Goal: Task Accomplishment & Management: Complete application form

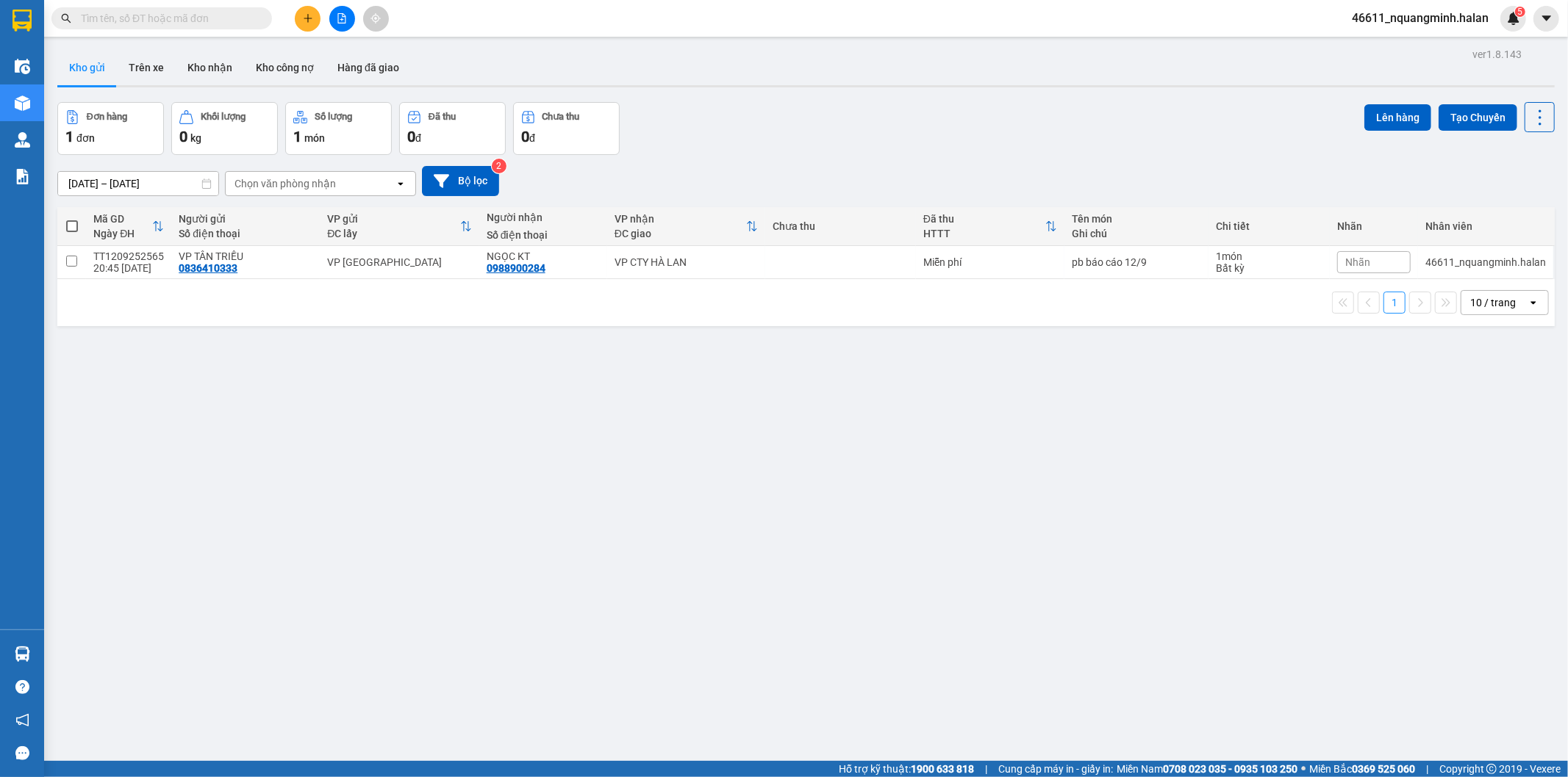
click at [369, 538] on div "ver 1.8.143 Kho gửi Trên xe Kho nhận Kho công nợ Hàng đã giao Đơn hàng 1 đơn Kh…" at bounding box center [806, 433] width 1509 height 777
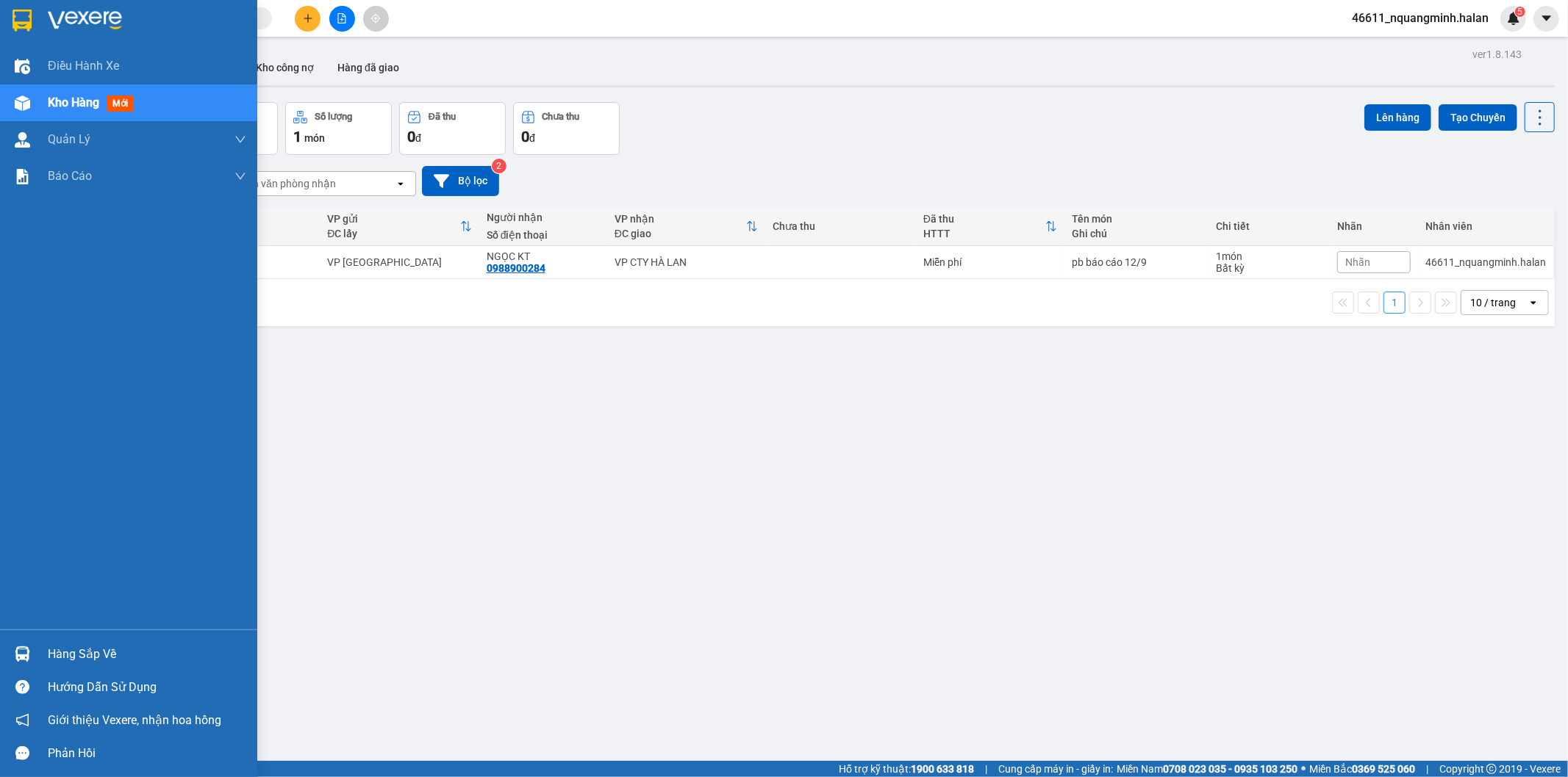
drag, startPoint x: 8, startPoint y: 641, endPoint x: 30, endPoint y: 626, distance: 26.6
click at [9, 641] on div "Hàng sắp về" at bounding box center [128, 655] width 258 height 33
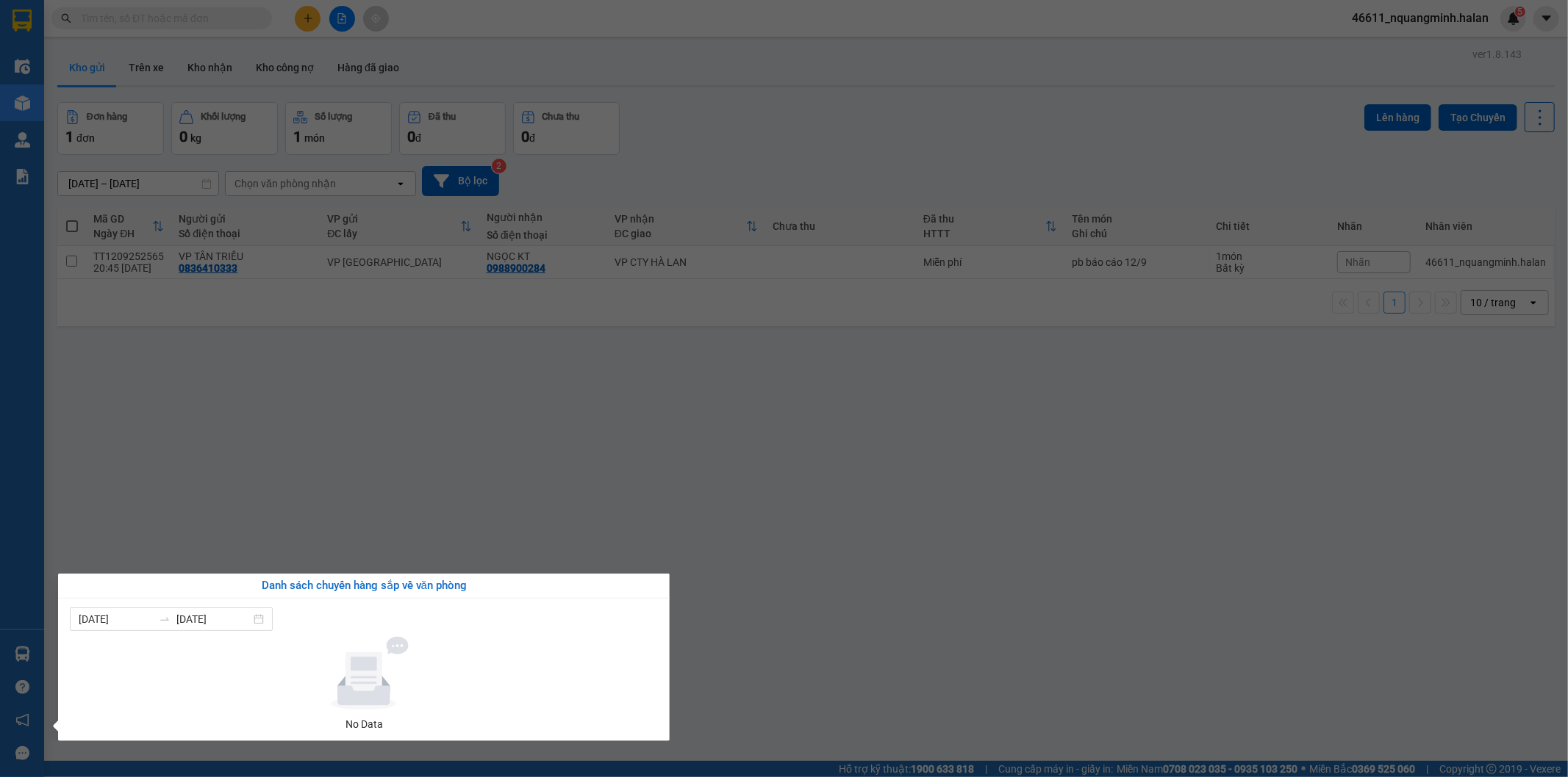
click at [334, 436] on section "Kết quả tìm kiếm ( 0 ) Bộ lọc No Data 46611_nquangminh.halan 5 Điều hành xe Kho…" at bounding box center [784, 388] width 1568 height 777
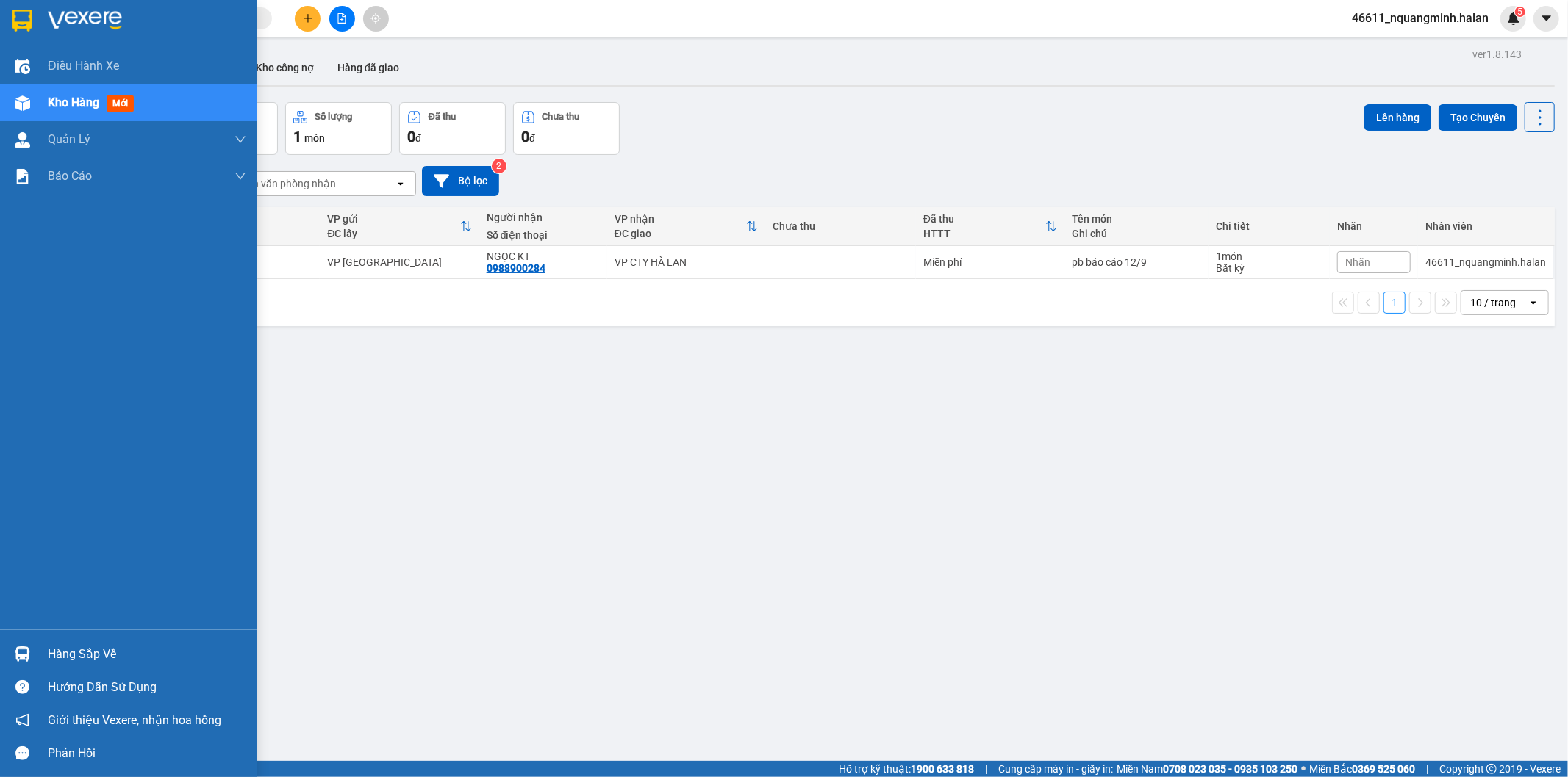
drag, startPoint x: 46, startPoint y: 660, endPoint x: 179, endPoint y: 598, distance: 146.7
click at [46, 659] on div "Hàng sắp về" at bounding box center [128, 655] width 258 height 33
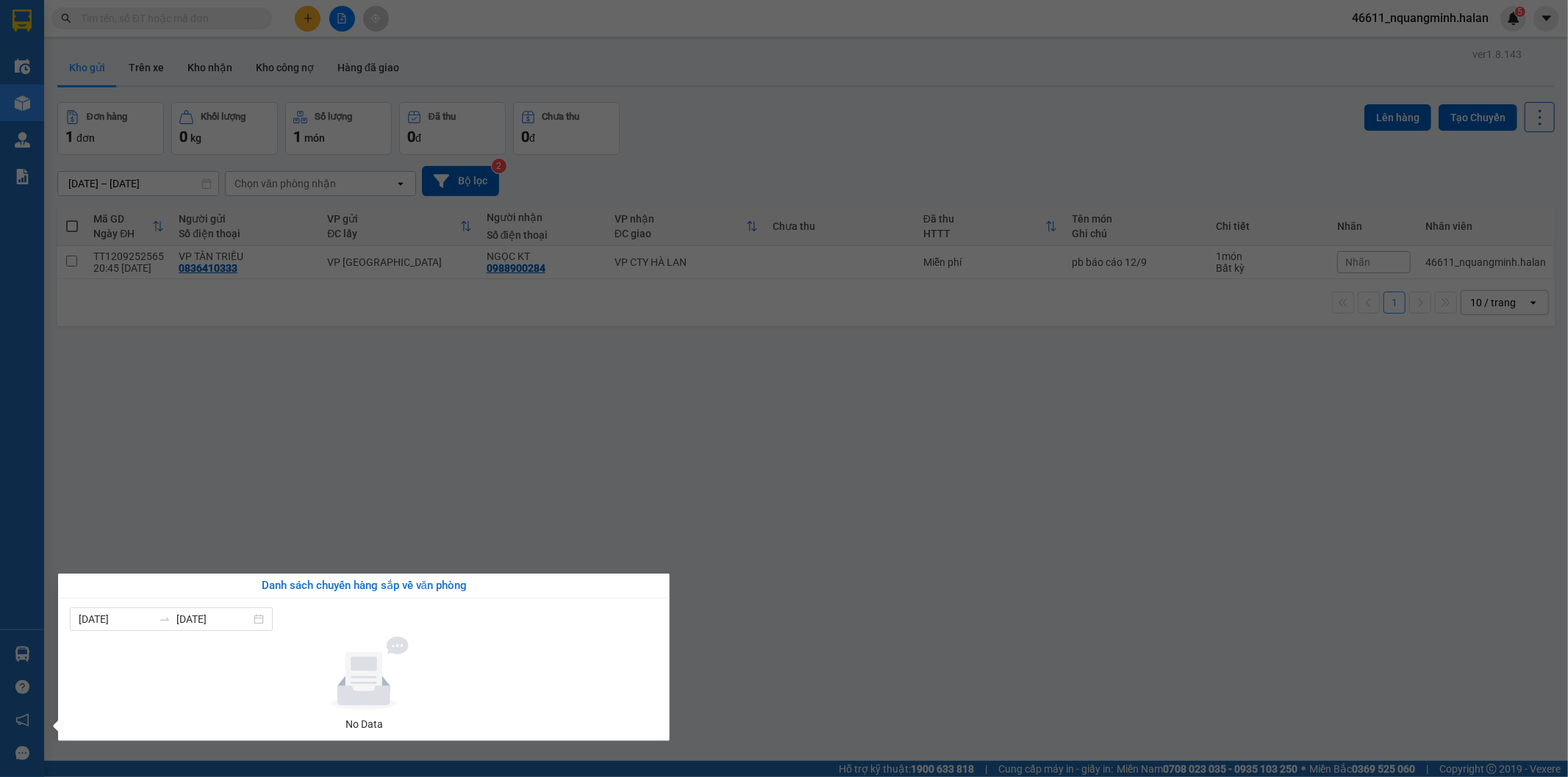
click at [482, 425] on section "Kết quả tìm kiếm ( 0 ) Bộ lọc No Data 46611_nquangminh.halan 5 Điều hành xe Kho…" at bounding box center [784, 388] width 1568 height 777
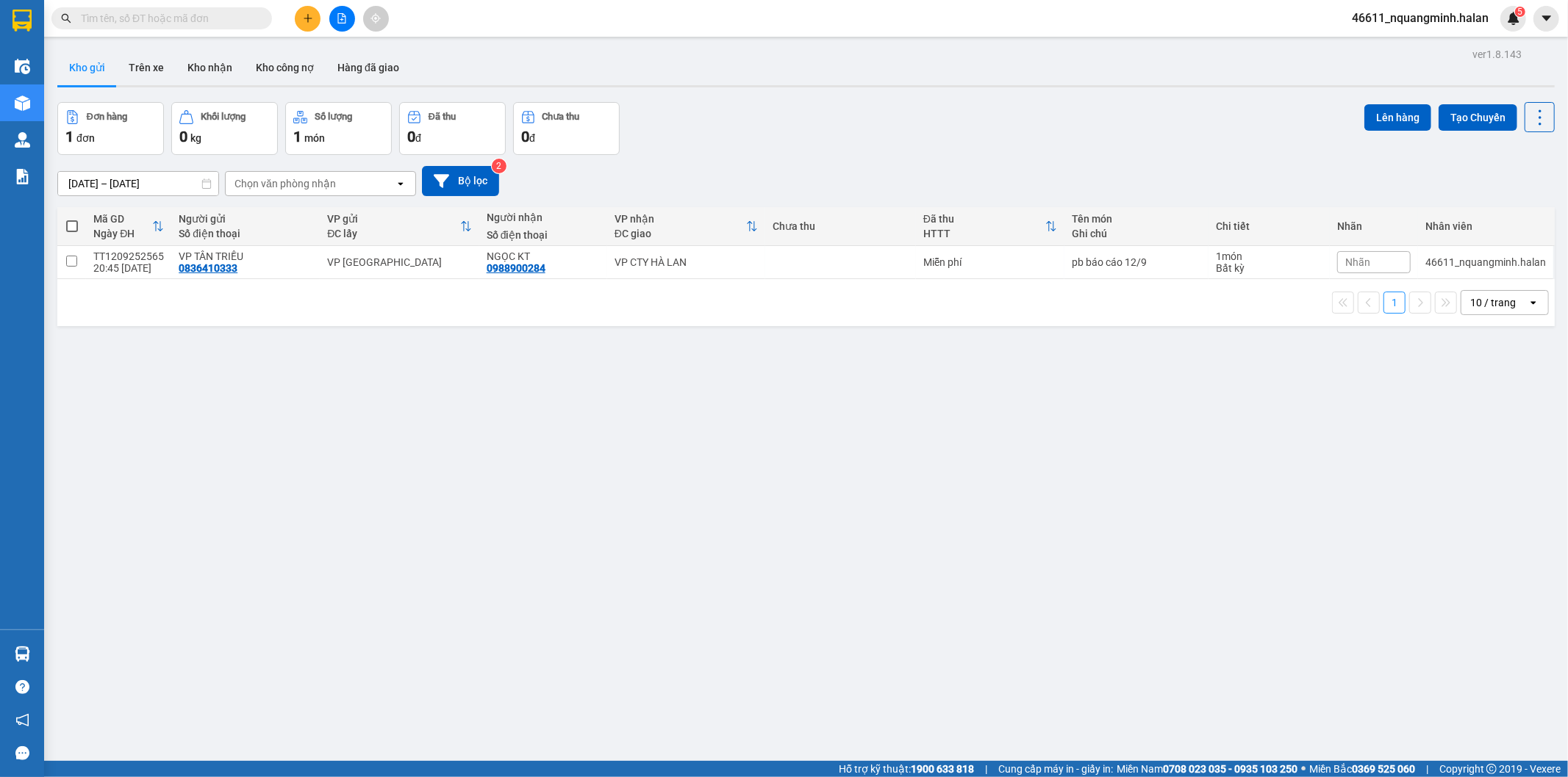
click at [292, 20] on div at bounding box center [341, 18] width 110 height 26
click at [300, 17] on button at bounding box center [307, 18] width 26 height 26
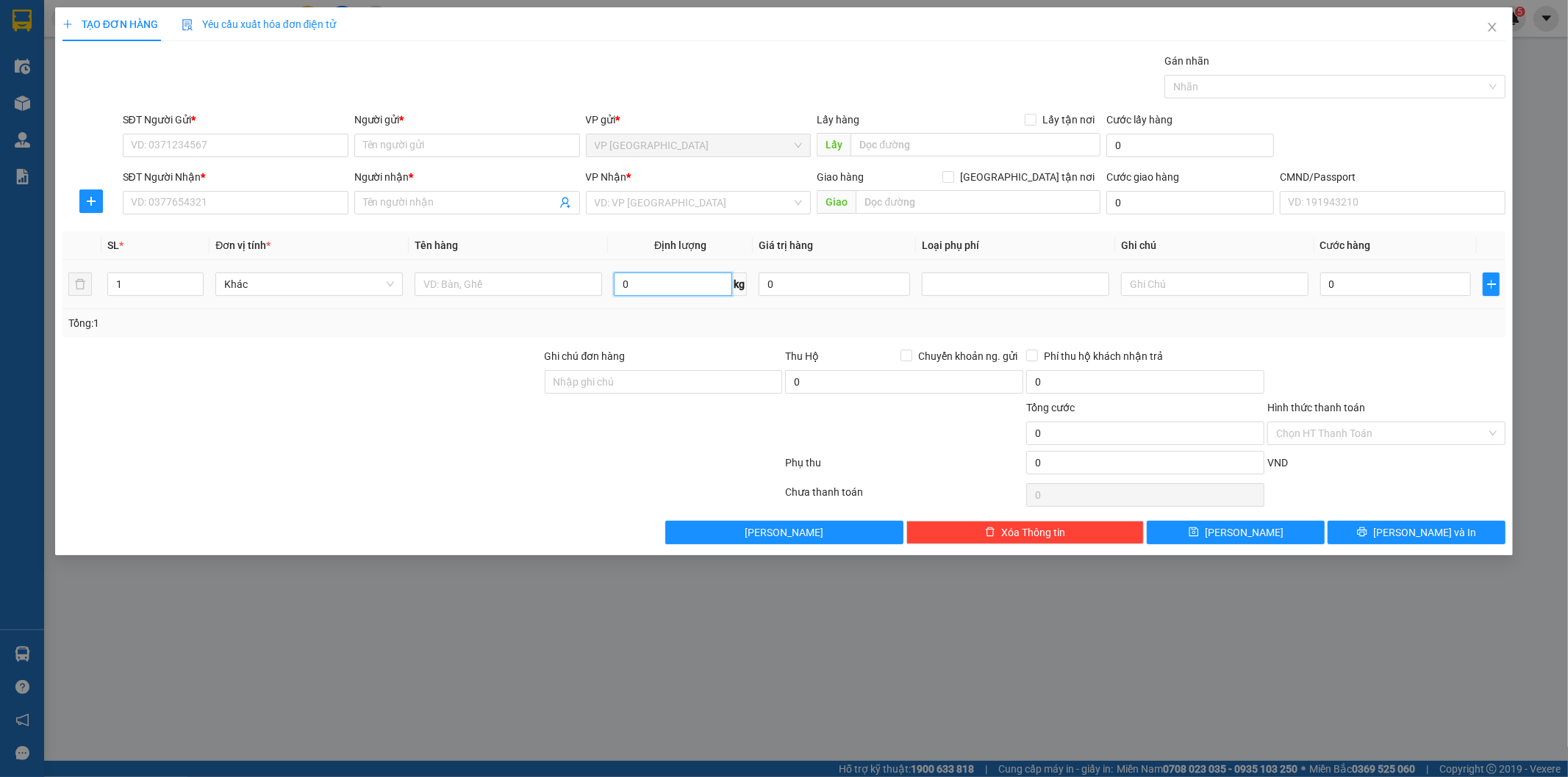
click at [643, 282] on input "0" at bounding box center [673, 284] width 119 height 24
type input "21"
click at [545, 283] on input "text" at bounding box center [508, 284] width 188 height 24
type input "xốp (trứng kiến)"
click at [284, 144] on input "SĐT Người Gửi *" at bounding box center [235, 145] width 226 height 24
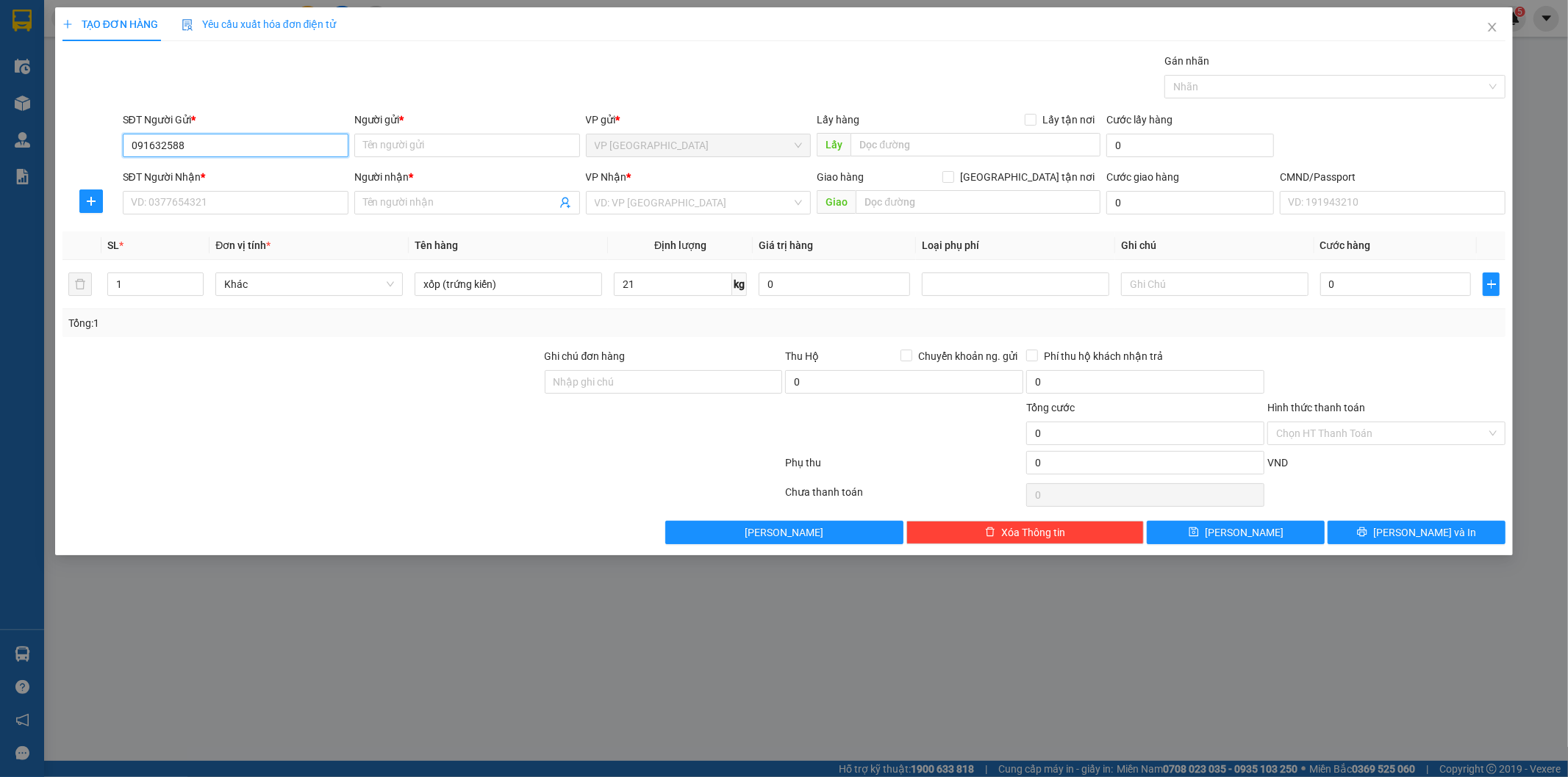
type input "0916325880"
click at [234, 166] on div "0916325880 - dung" at bounding box center [235, 174] width 208 height 16
type input "dung"
type input "0916325880"
click at [239, 211] on input "SĐT Người Nhận *" at bounding box center [235, 203] width 226 height 24
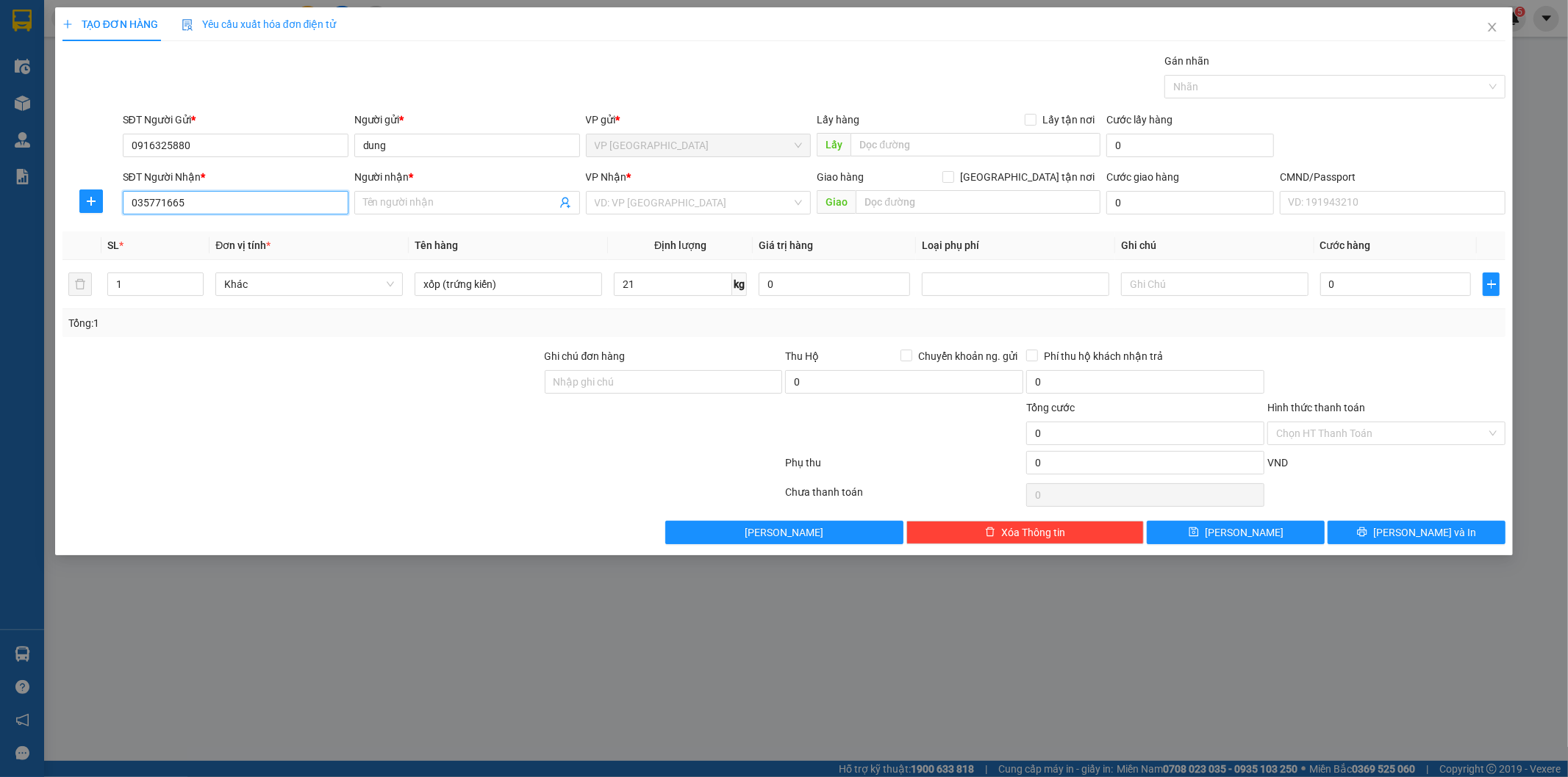
type input "0357716654"
click at [228, 237] on div "0357716654 - NGUYỆT" at bounding box center [235, 232] width 208 height 16
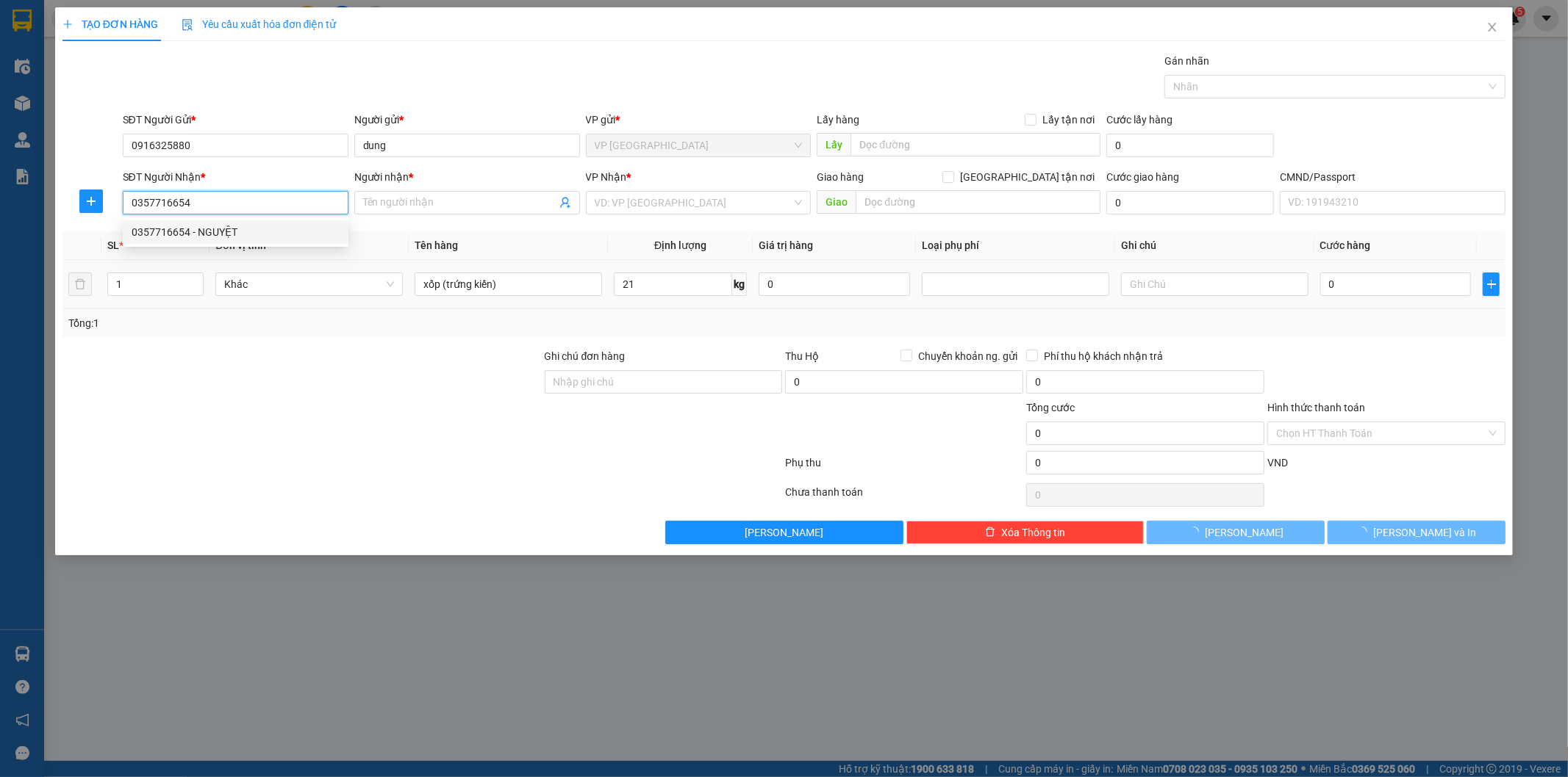
type input "NGUYỆT"
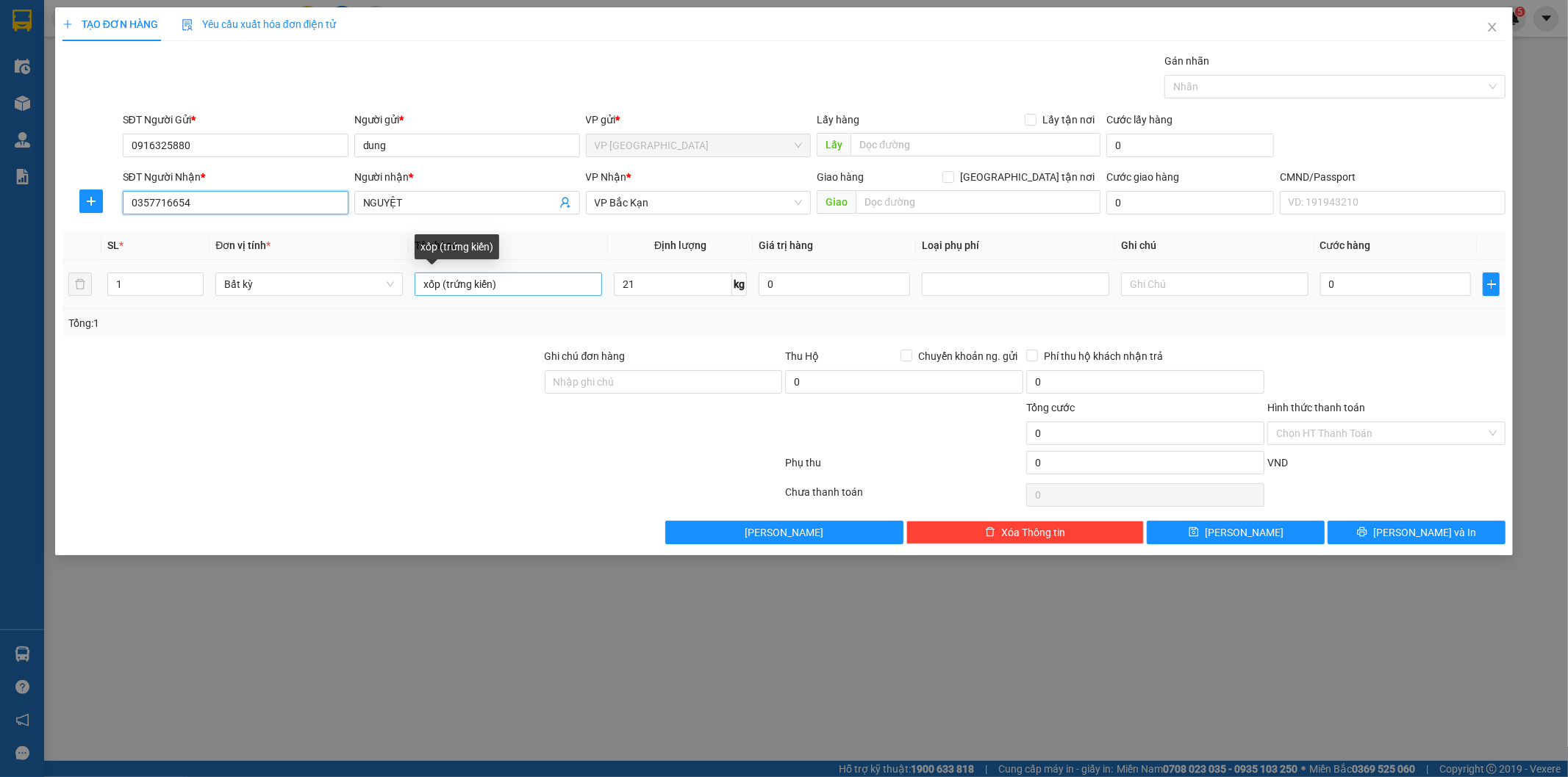
type input "0357716654"
click at [540, 283] on input "xốp (trứng kiến)" at bounding box center [508, 284] width 188 height 24
click at [81, 195] on span "plus" at bounding box center [91, 201] width 22 height 11
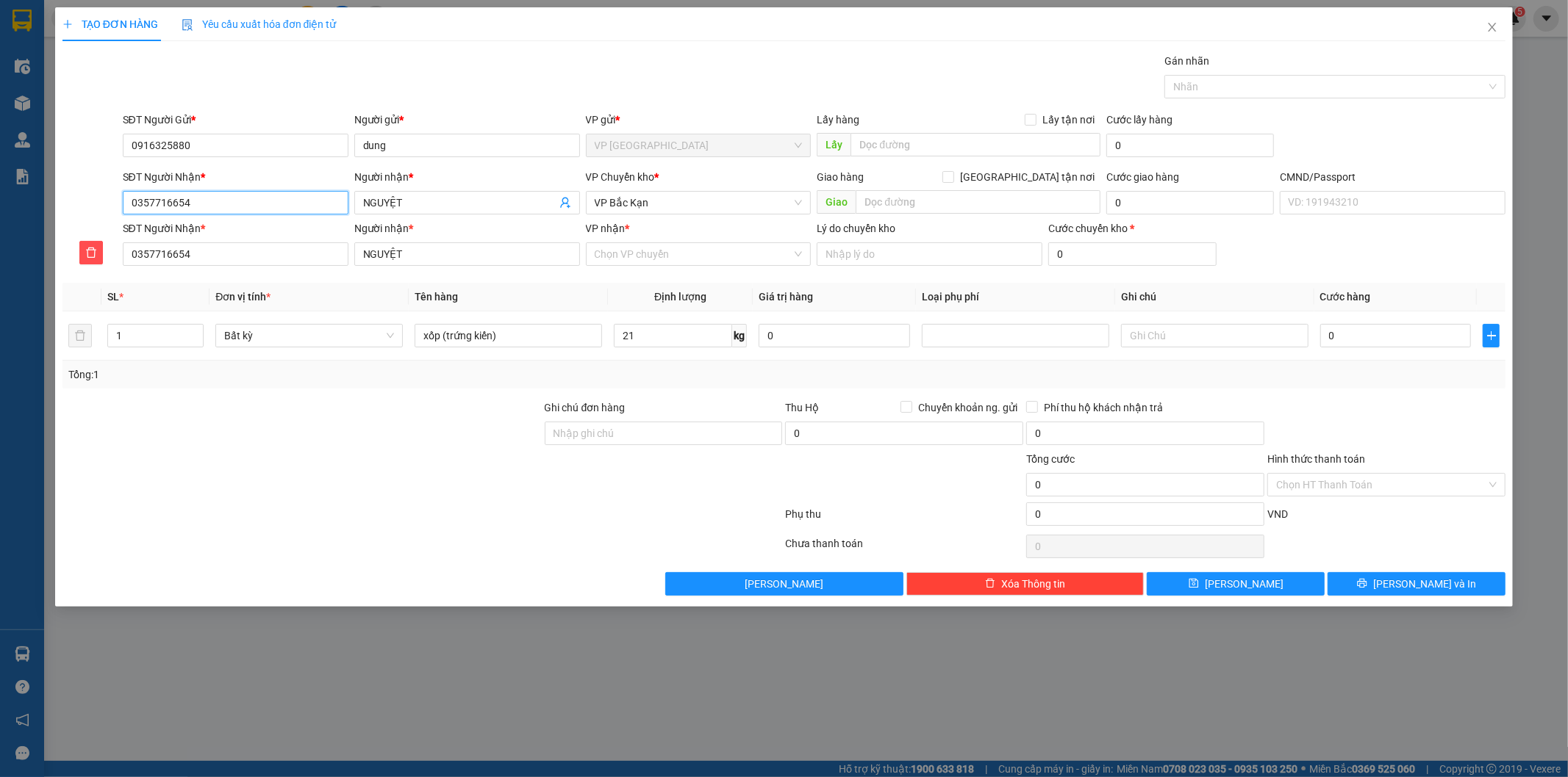
drag, startPoint x: 197, startPoint y: 208, endPoint x: 0, endPoint y: 180, distance: 199.0
click at [0, 180] on div "TẠO ĐƠN HÀNG Yêu cầu xuất hóa đơn điện tử Transit Pickup Surcharge Ids Transit …" at bounding box center [784, 388] width 1568 height 777
drag, startPoint x: 273, startPoint y: 140, endPoint x: 0, endPoint y: 72, distance: 281.3
click at [0, 74] on div "TẠO ĐƠN HÀNG Yêu cầu xuất hóa đơn điện tử Transit Pickup Surcharge Ids Transit …" at bounding box center [784, 388] width 1568 height 777
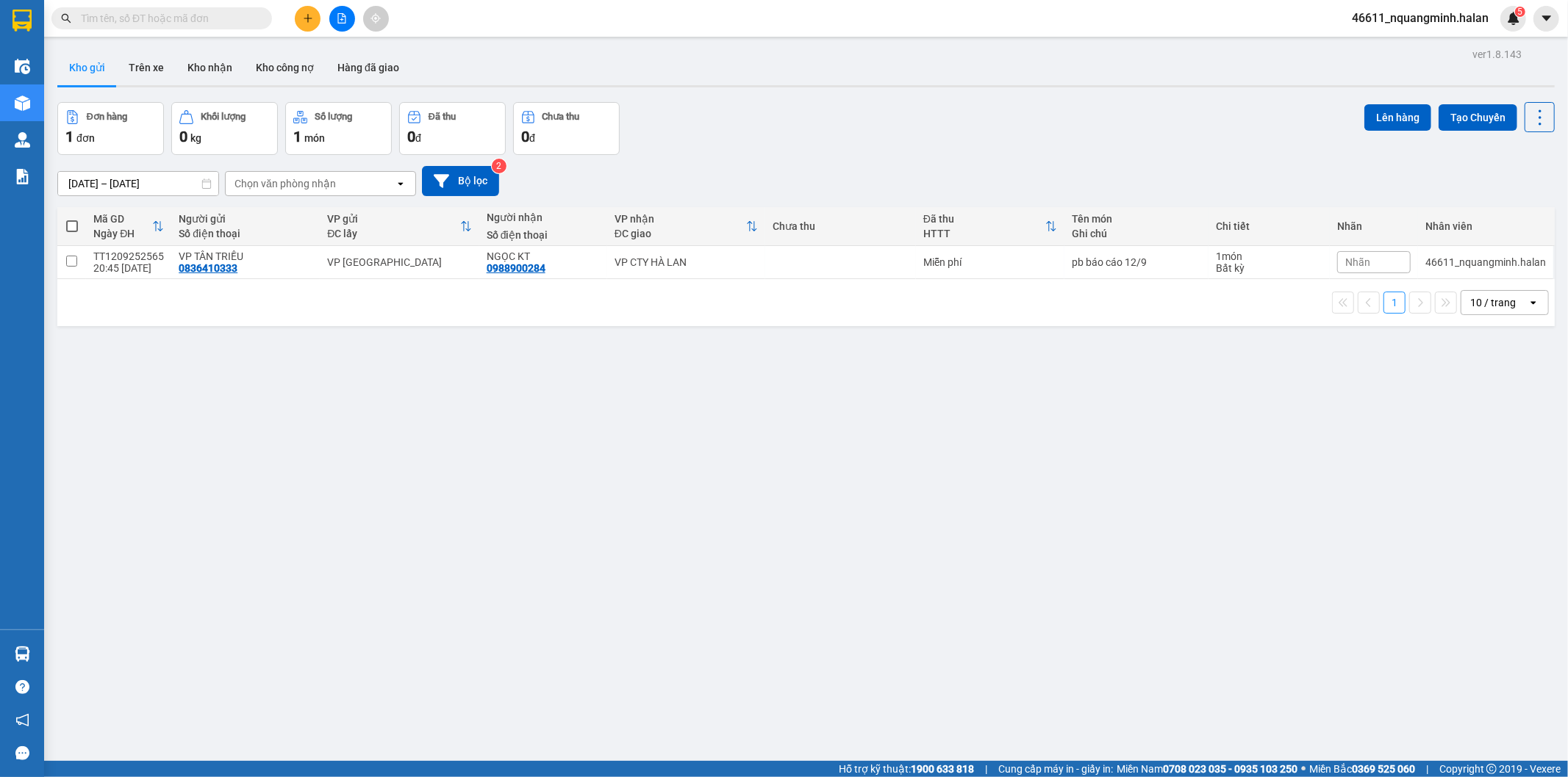
click at [149, 15] on input "text" at bounding box center [167, 18] width 173 height 16
paste input "0357716654"
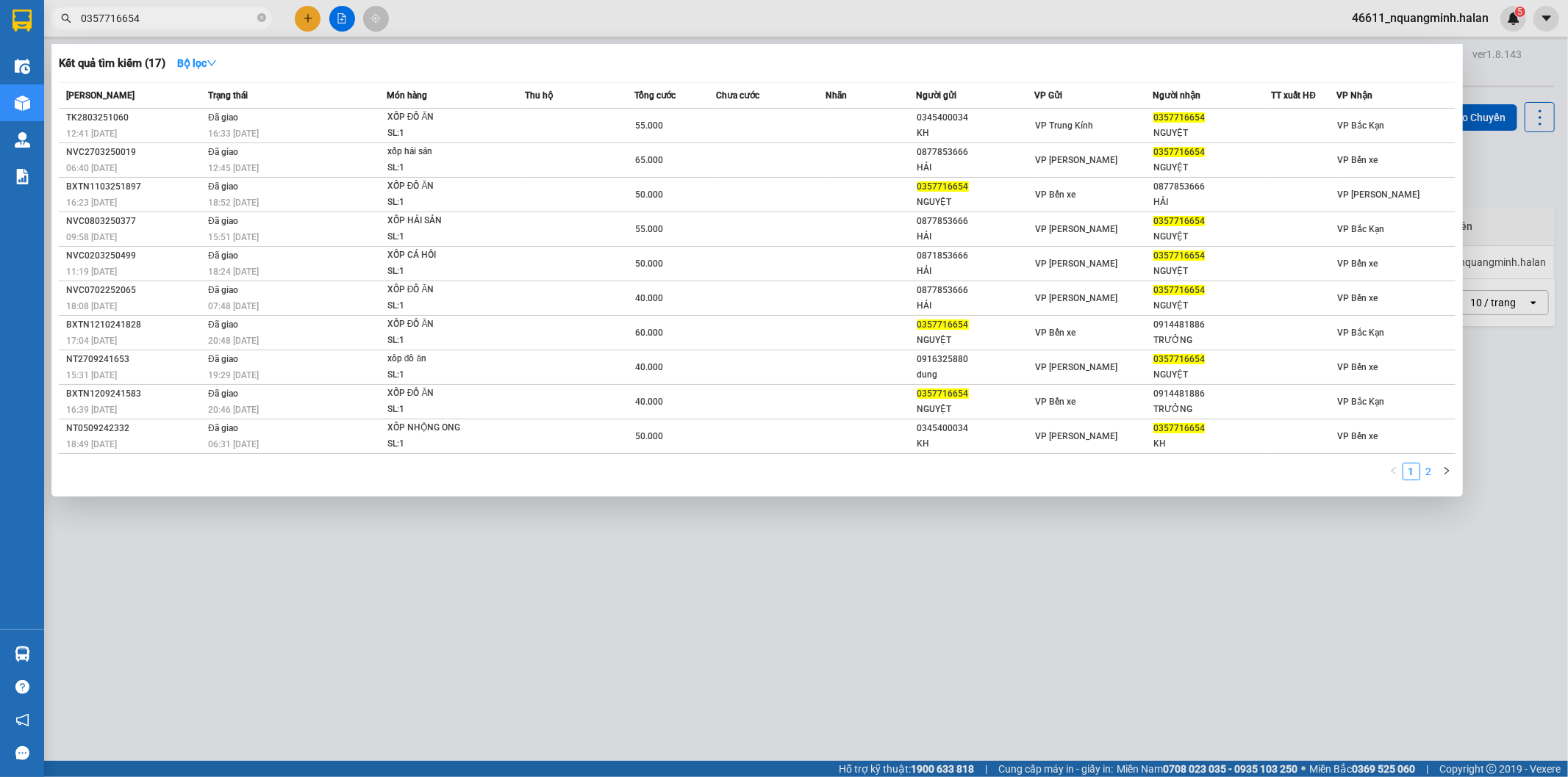
click at [1434, 477] on link "2" at bounding box center [1428, 472] width 16 height 16
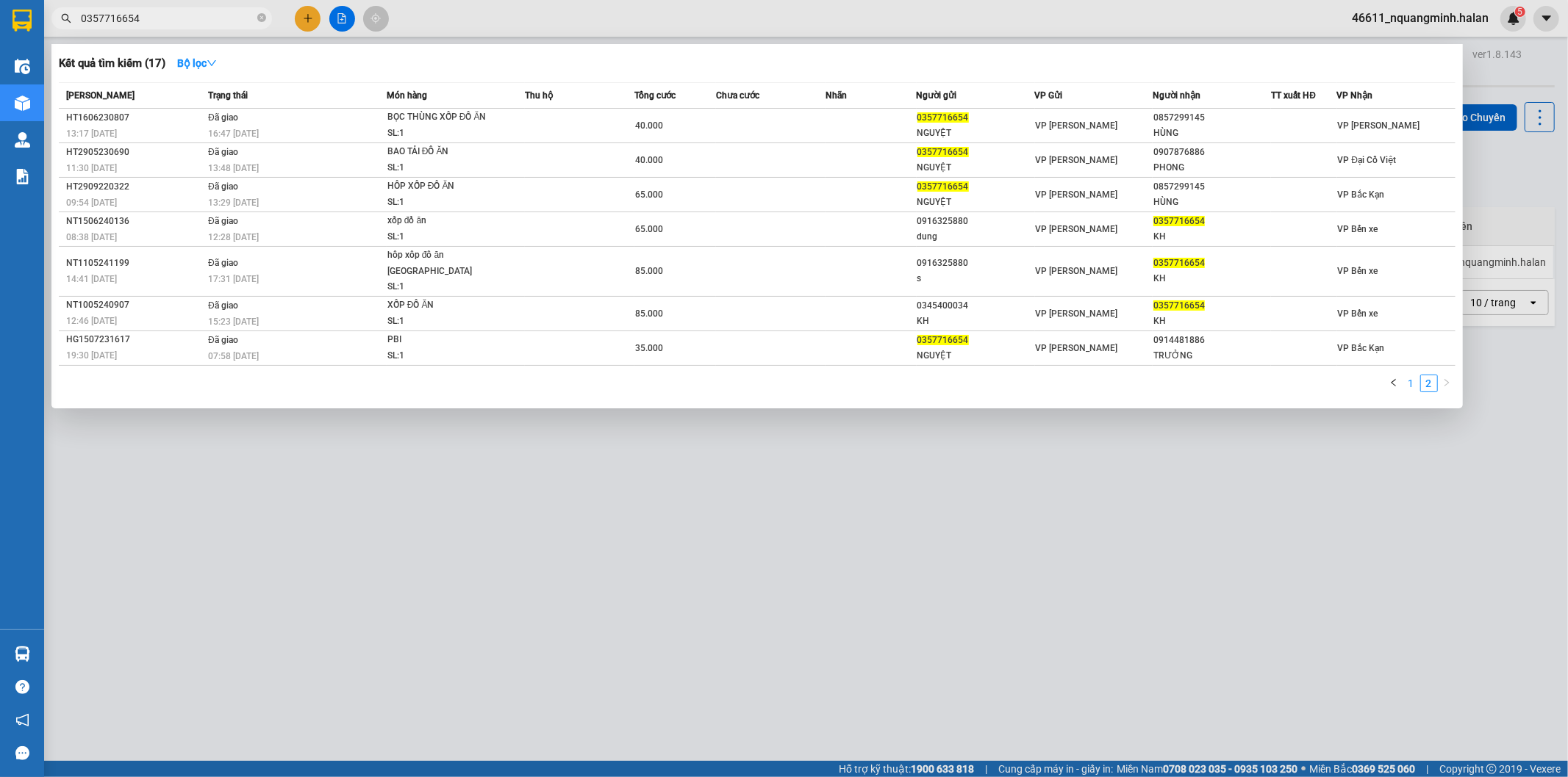
click at [1411, 375] on link "1" at bounding box center [1411, 383] width 16 height 16
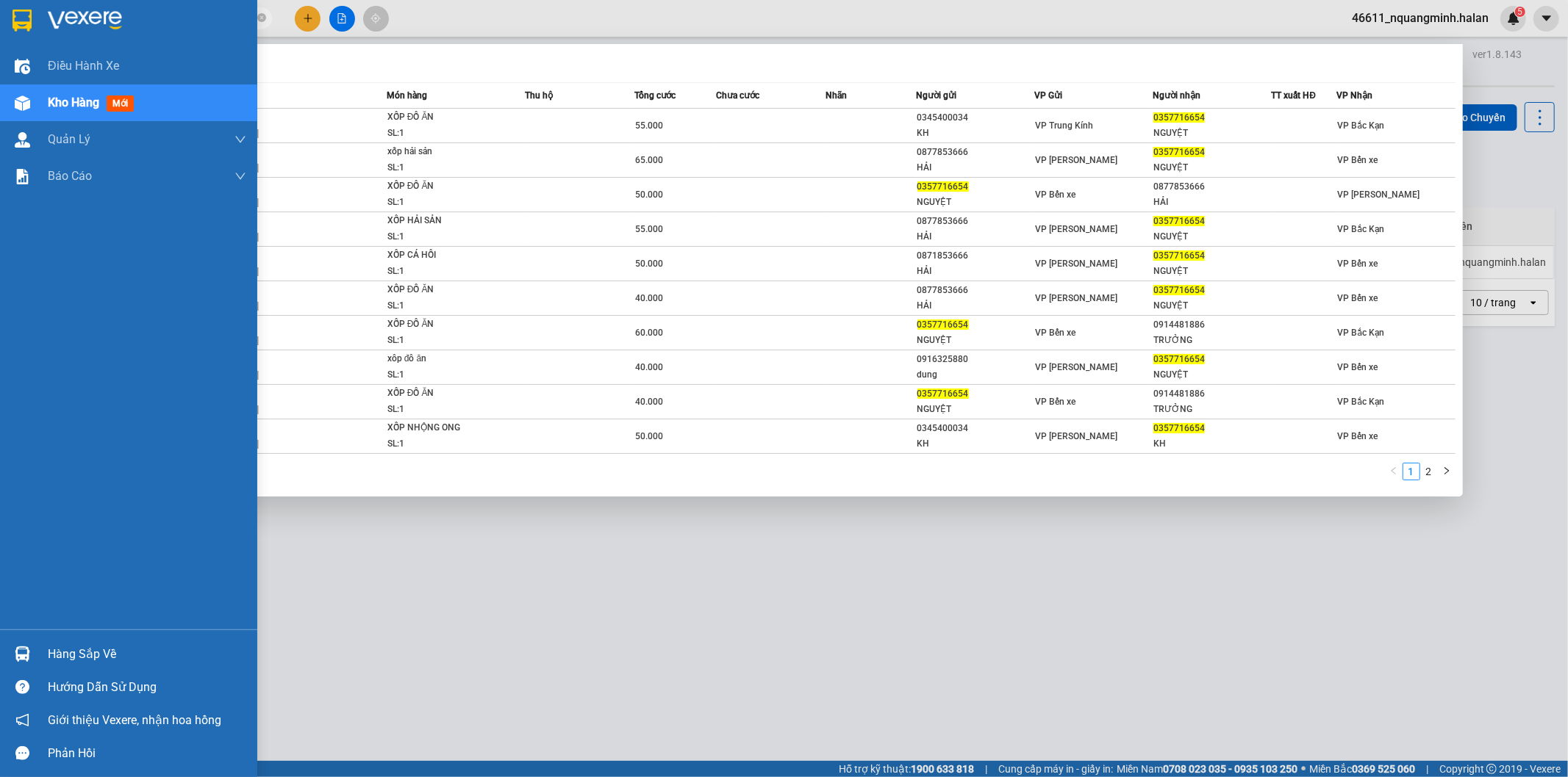
click at [12, 651] on div at bounding box center [22, 654] width 26 height 26
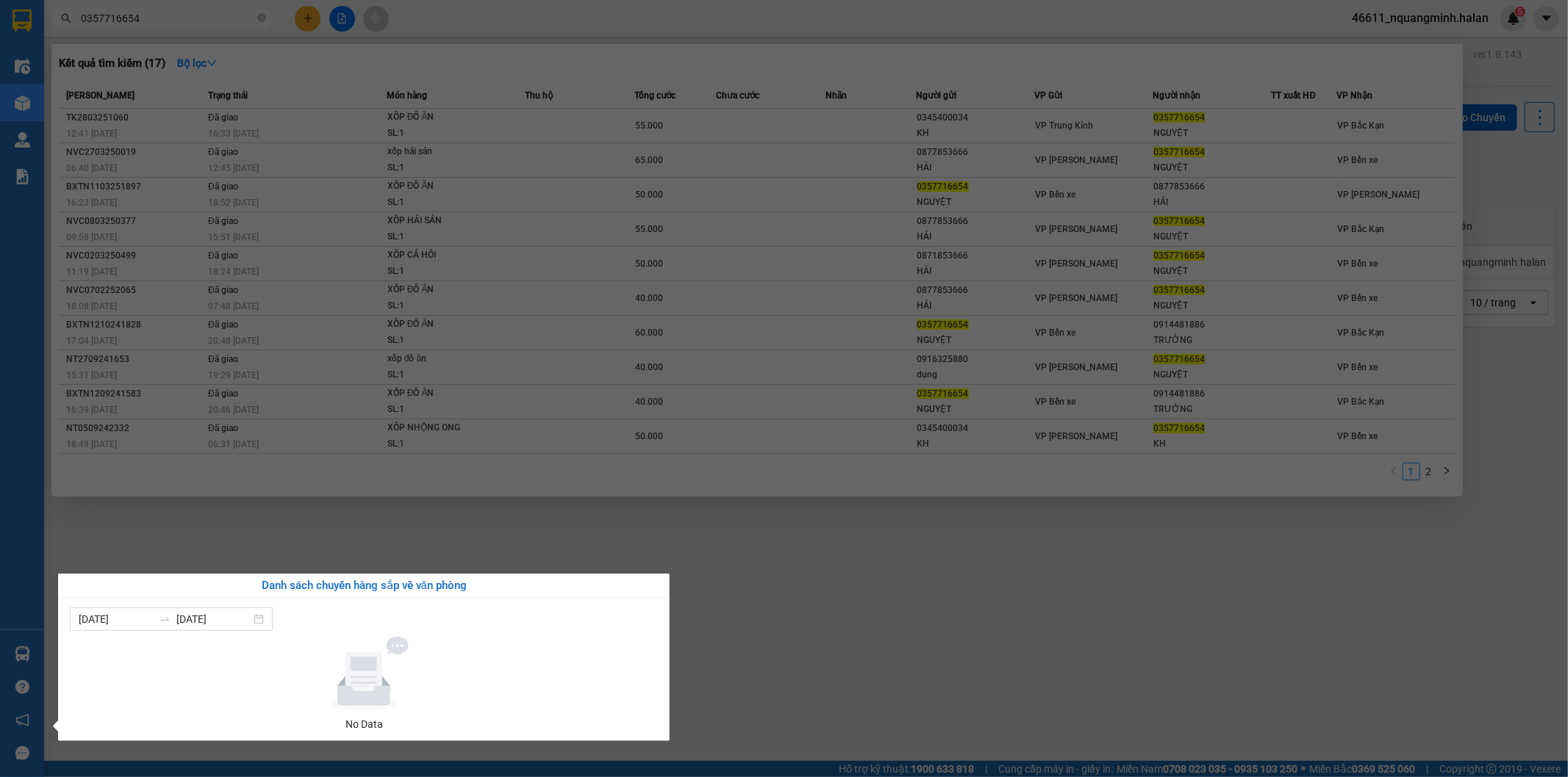
click at [713, 562] on section "Kết quả tìm kiếm ( 17 ) Bộ lọc Mã ĐH Trạng thái Món hàng Thu hộ Tổng cước Chưa …" at bounding box center [784, 388] width 1568 height 777
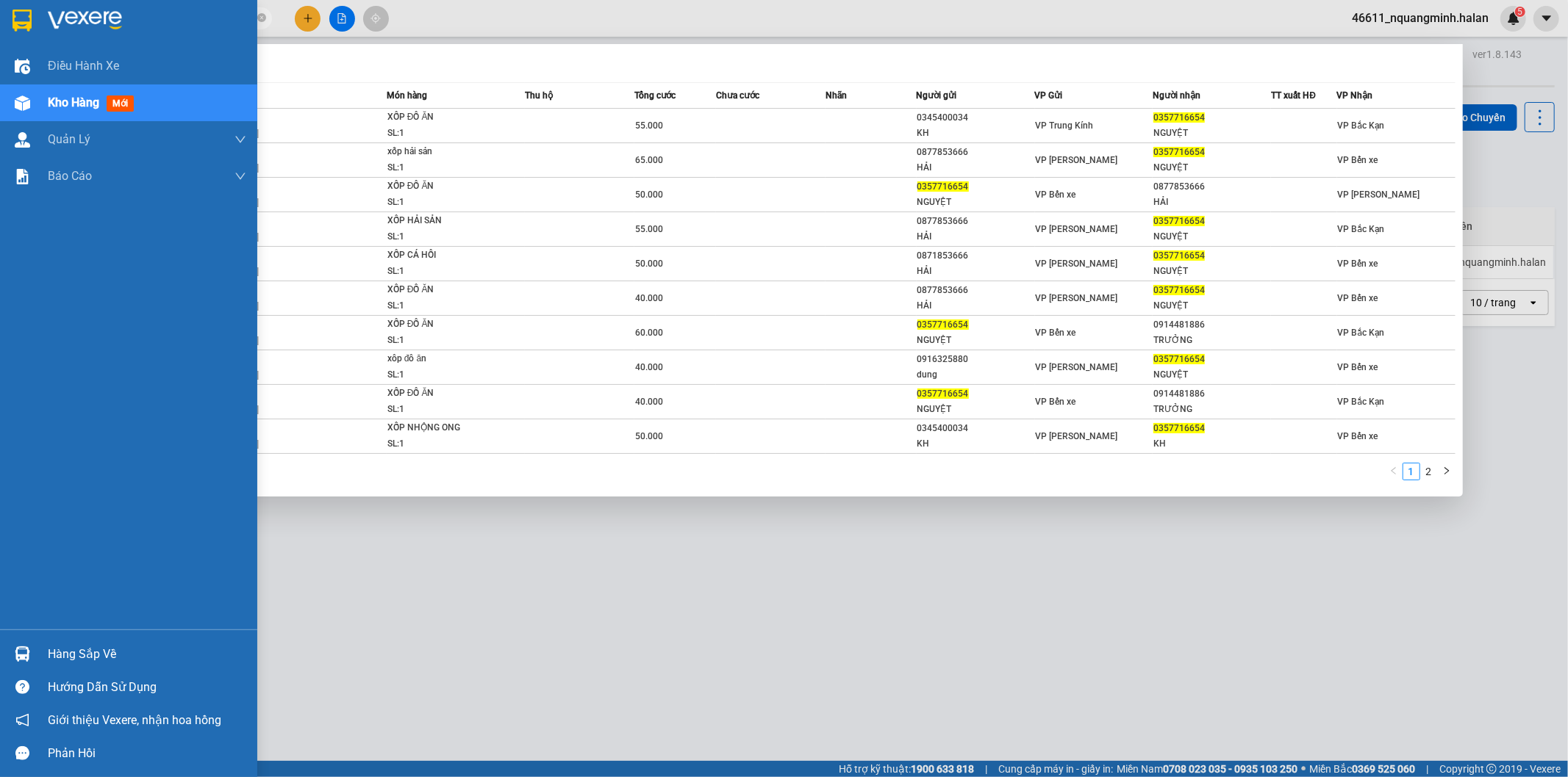
click at [24, 655] on img at bounding box center [22, 655] width 15 height 15
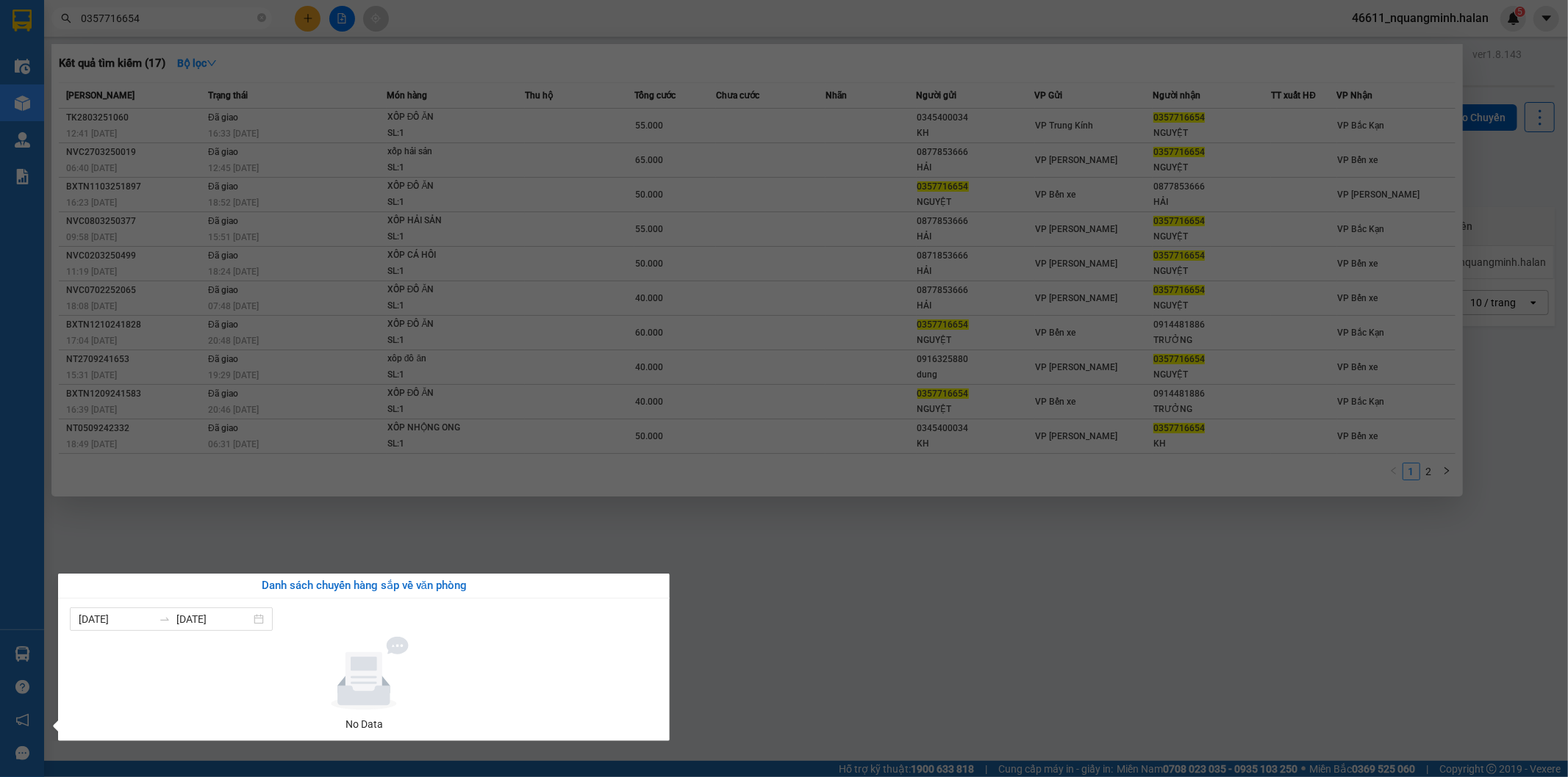
click at [645, 469] on section "Kết quả tìm kiếm ( 17 ) Bộ lọc Mã ĐH Trạng thái Món hàng Thu hộ Tổng cước Chưa …" at bounding box center [784, 388] width 1568 height 777
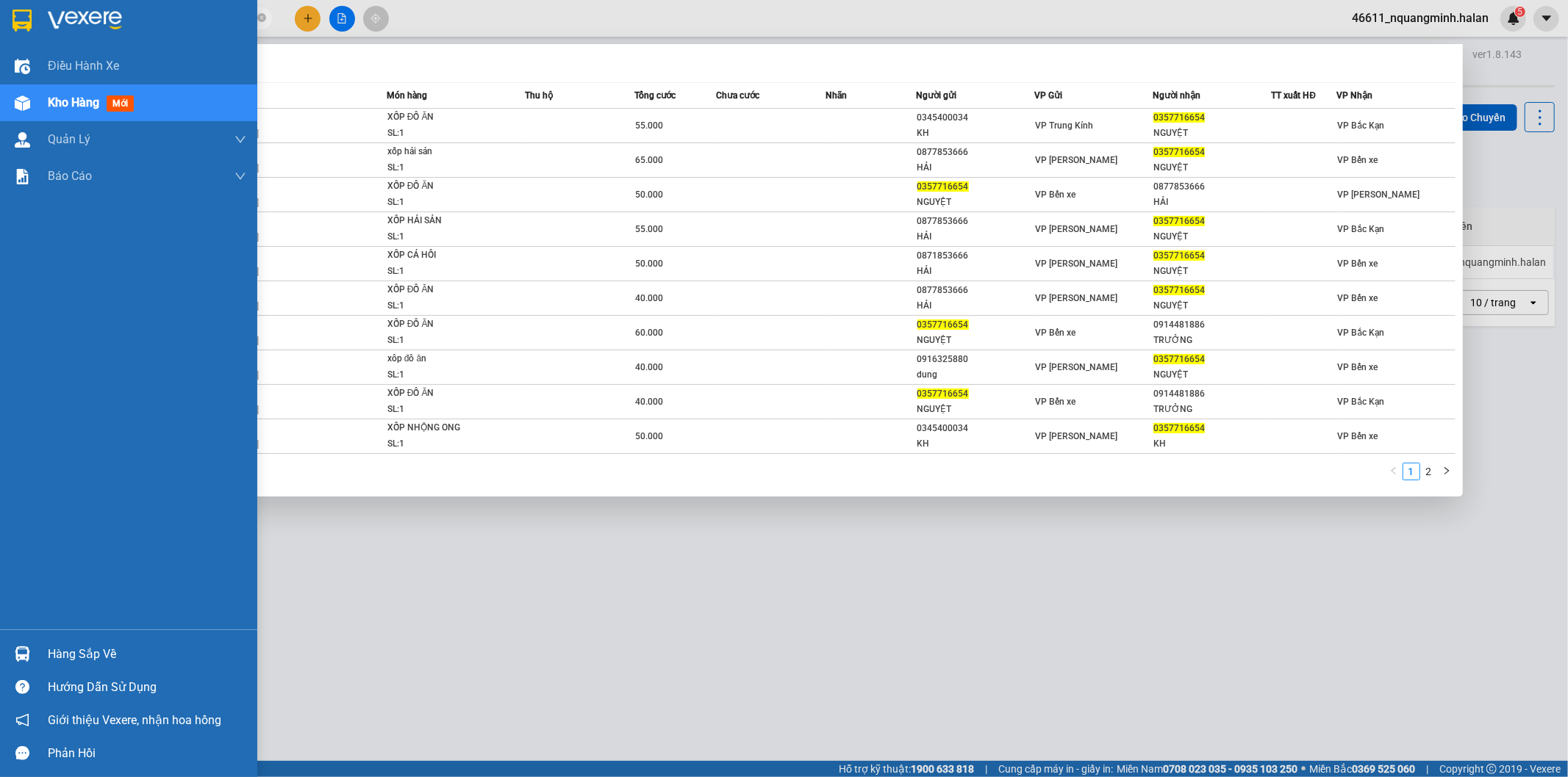
drag, startPoint x: 17, startPoint y: 657, endPoint x: 172, endPoint y: 557, distance: 184.5
click at [17, 656] on img at bounding box center [22, 655] width 15 height 15
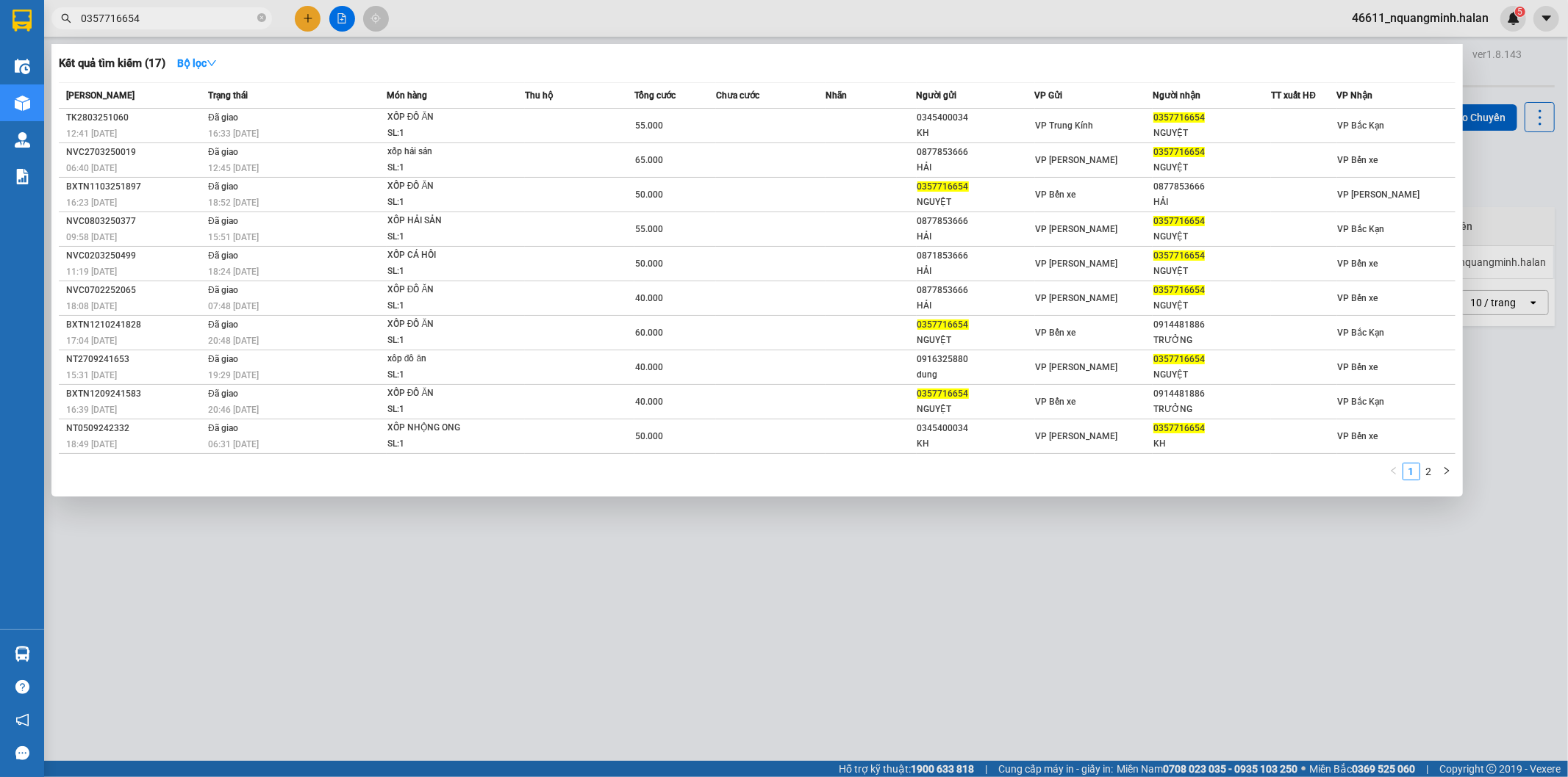
click at [517, 524] on section "Kết quả tìm kiếm ( 17 ) Bộ lọc Mã ĐH Trạng thái Món hàng Thu hộ Tổng cước Chưa …" at bounding box center [784, 388] width 1568 height 777
drag, startPoint x: 169, startPoint y: 653, endPoint x: 79, endPoint y: 643, distance: 90.6
click at [163, 655] on div at bounding box center [784, 388] width 1568 height 777
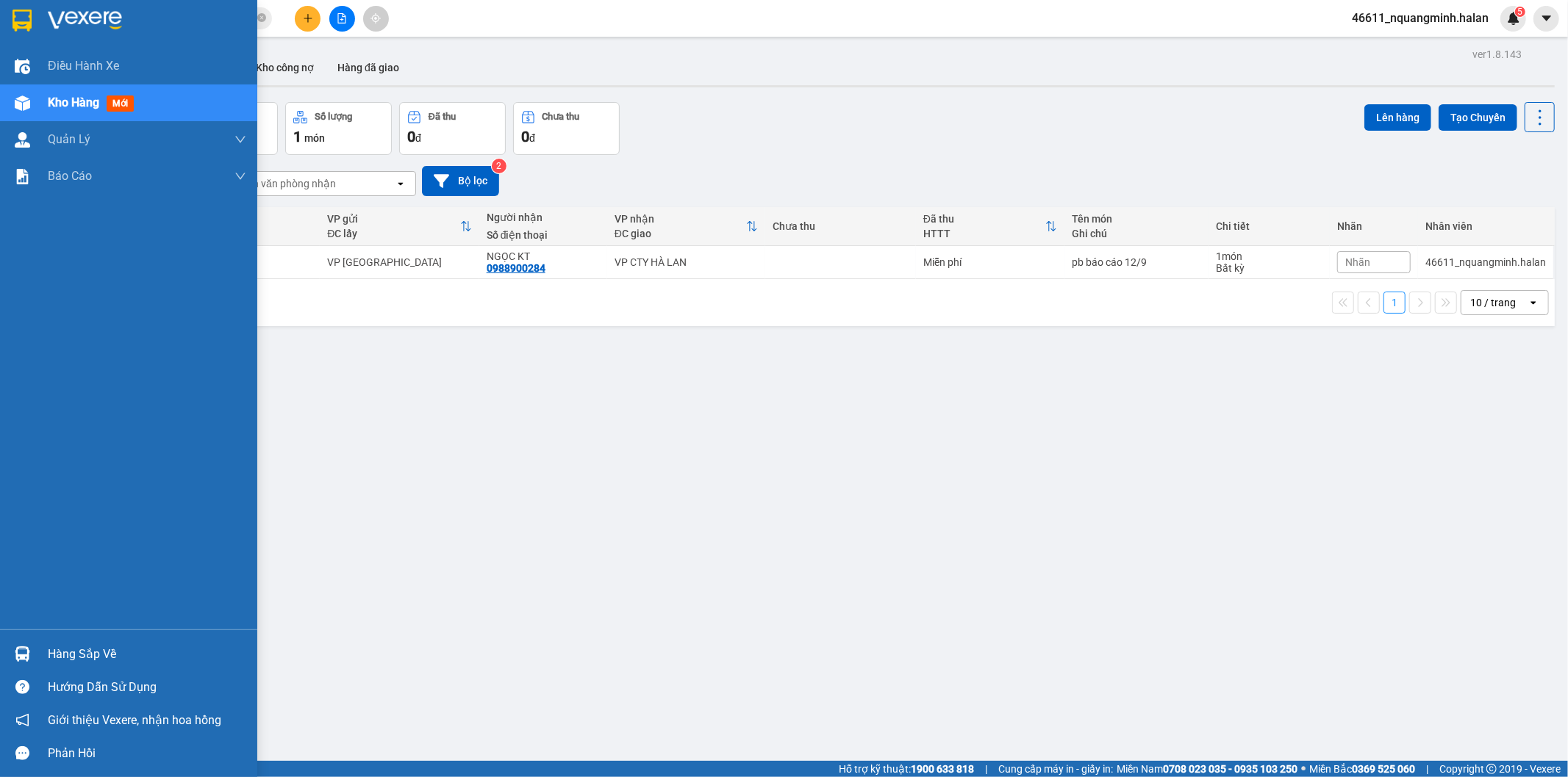
click at [34, 648] on div "Hàng sắp về" at bounding box center [128, 655] width 258 height 33
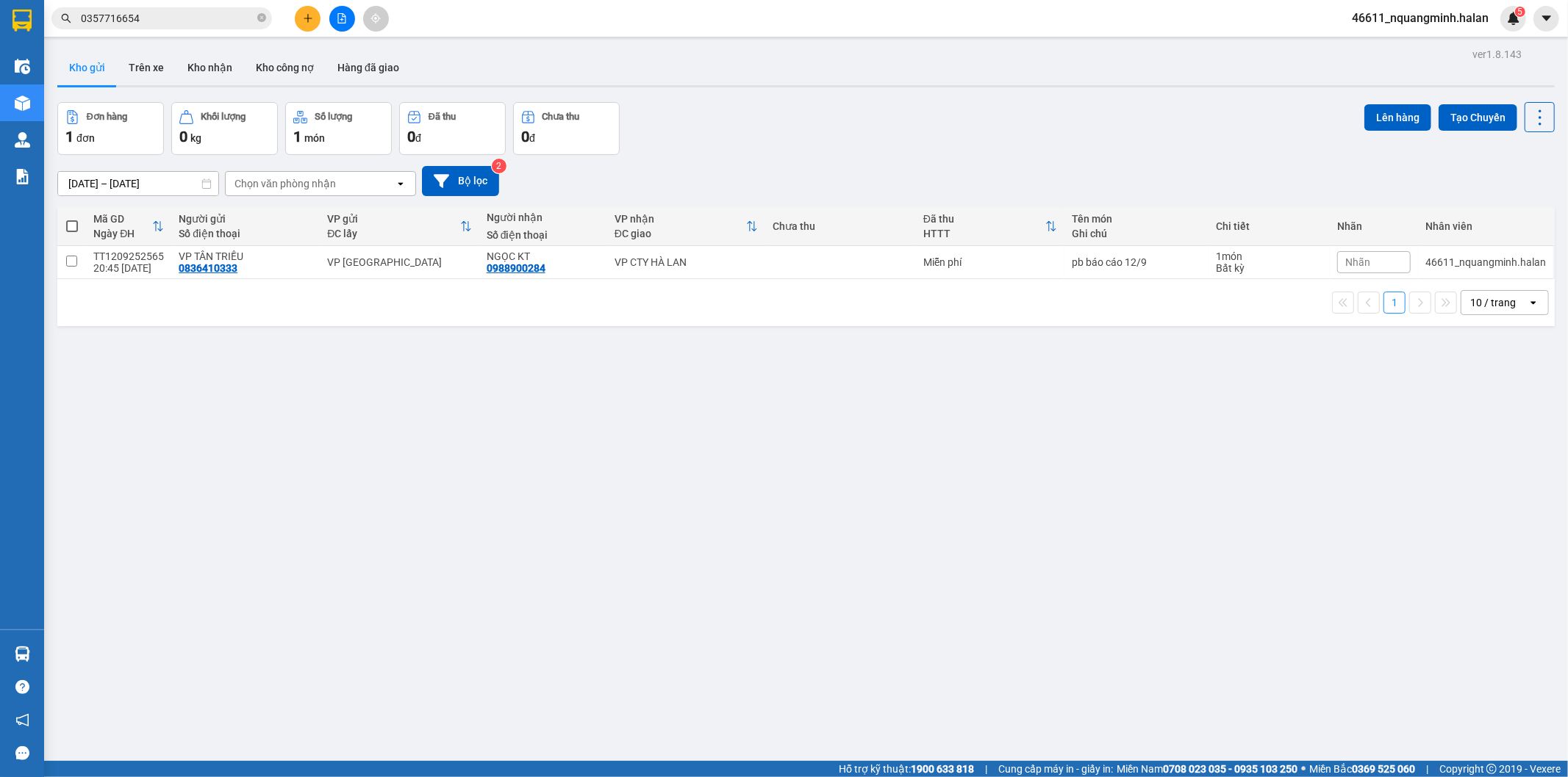
click at [439, 347] on section "Kết quả tìm kiếm ( 17 ) Bộ lọc Mã ĐH Trạng thái Món hàng Thu hộ Tổng cước Chưa …" at bounding box center [784, 388] width 1568 height 777
click at [237, 493] on div "ver 1.8.143 Kho gửi Trên xe Kho nhận Kho công nợ Hàng đã giao Đơn hàng 1 đơn Kh…" at bounding box center [806, 433] width 1509 height 777
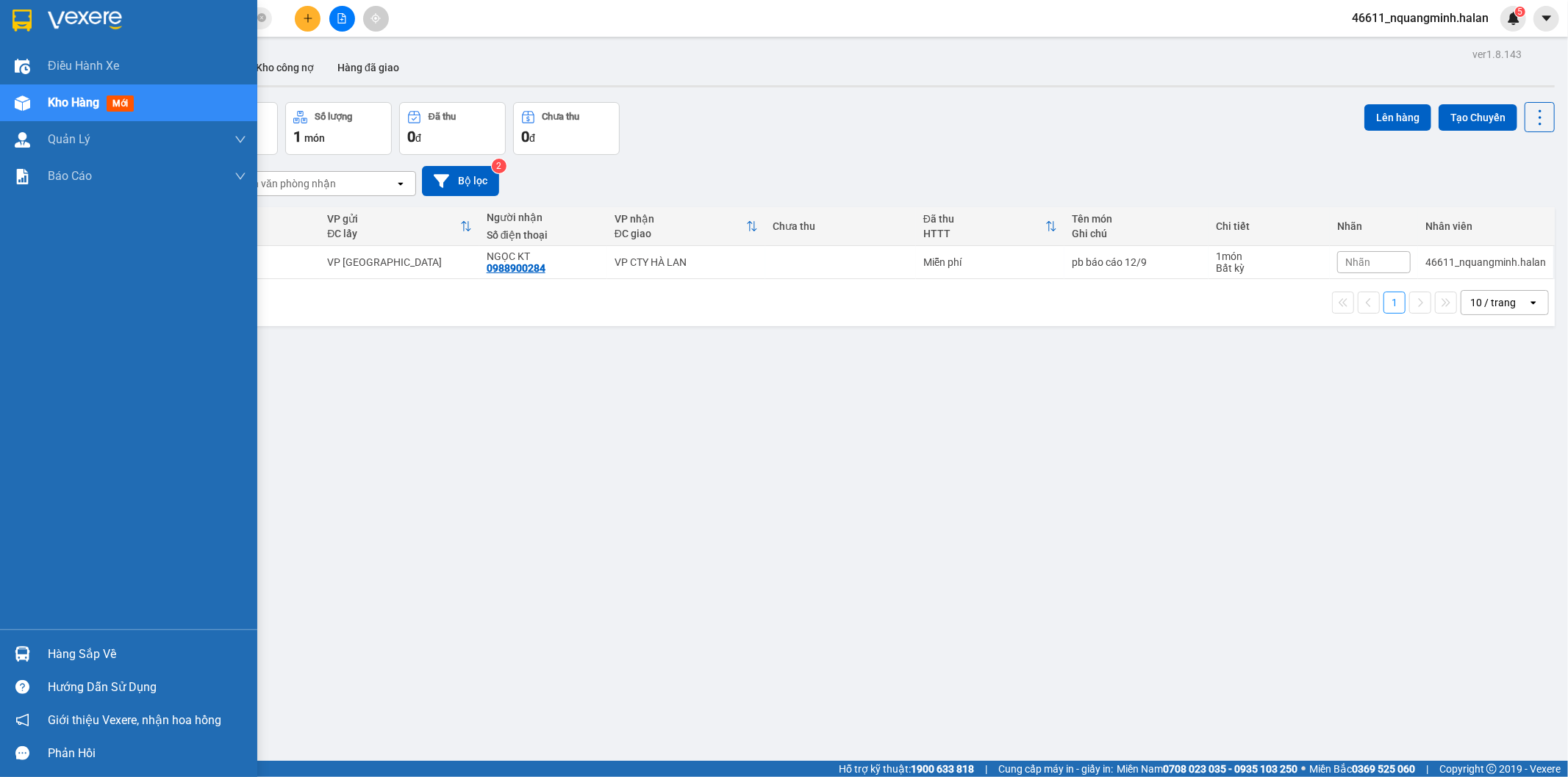
click at [27, 655] on img at bounding box center [22, 655] width 15 height 15
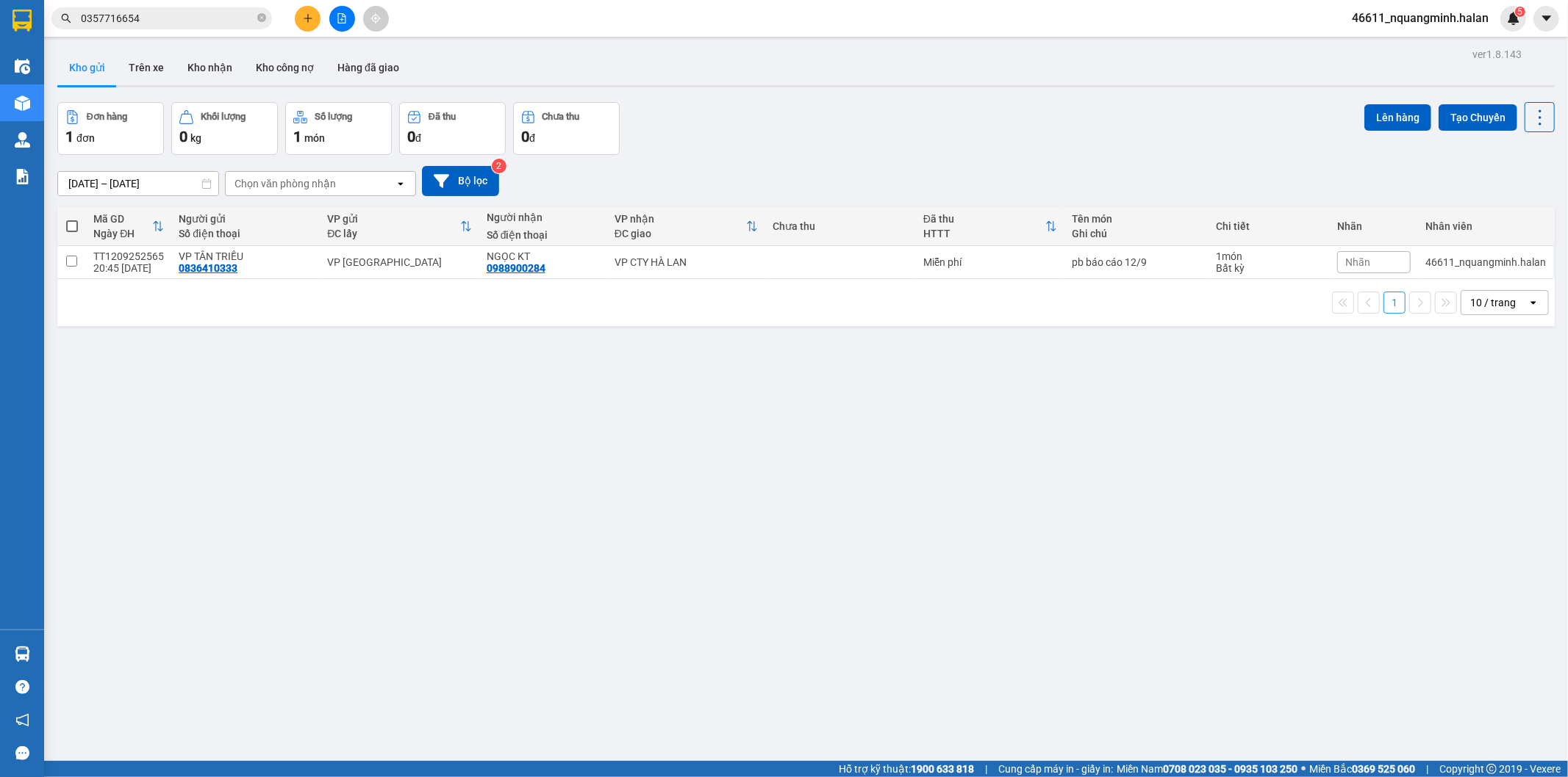
click at [255, 429] on section "Kết quả tìm kiếm ( 17 ) Bộ lọc Mã ĐH Trạng thái Món hàng Thu hộ Tổng cước Chưa …" at bounding box center [784, 388] width 1568 height 777
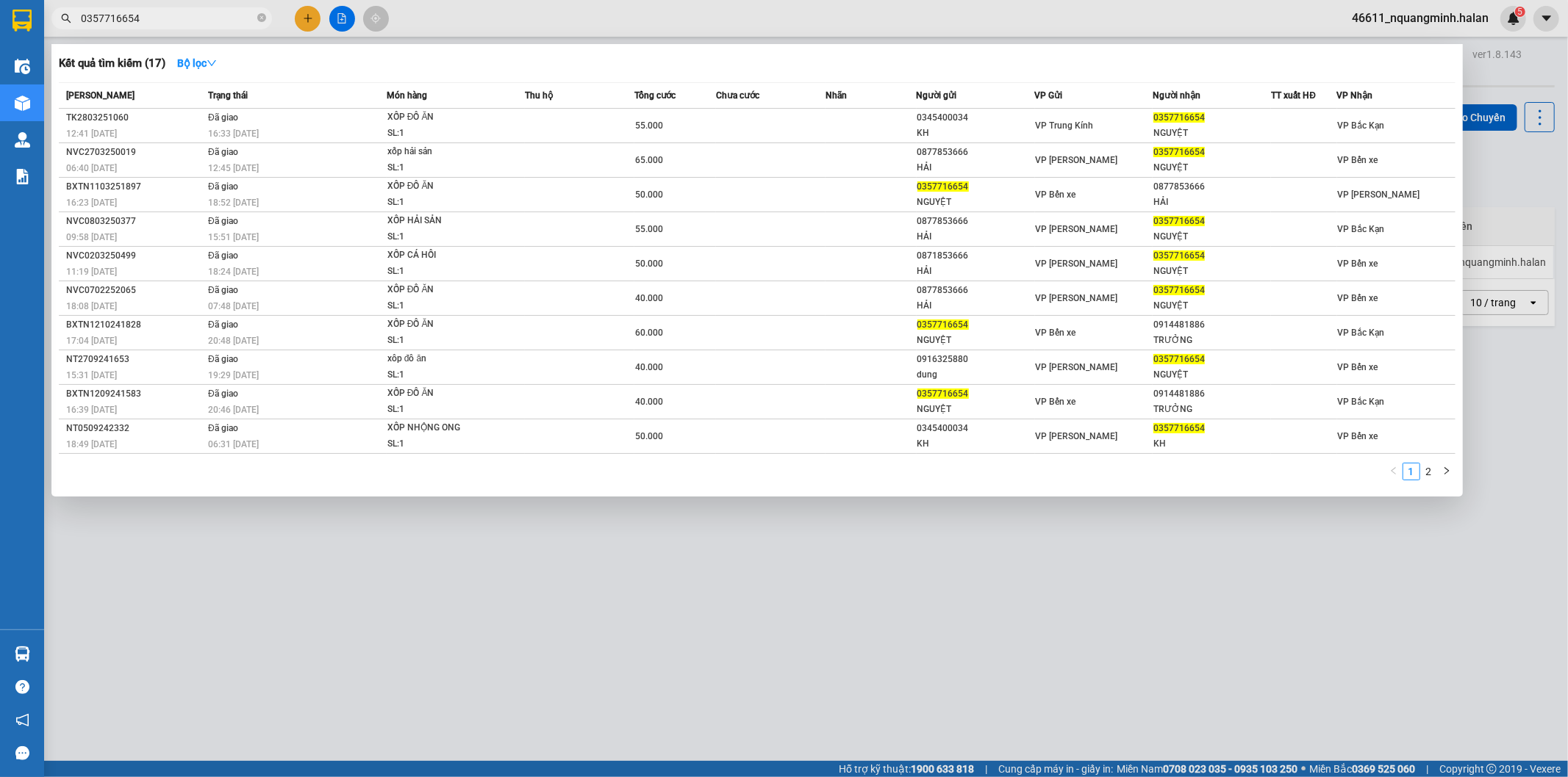
drag, startPoint x: 151, startPoint y: 13, endPoint x: 0, endPoint y: -32, distance: 157.6
click at [0, 0] on html "Kết quả tìm kiếm ( 17 ) Bộ lọc Mã ĐH Trạng thái Món hàng Thu hộ Tổng cước Chưa …" at bounding box center [784, 388] width 1568 height 777
paste input "916325880"
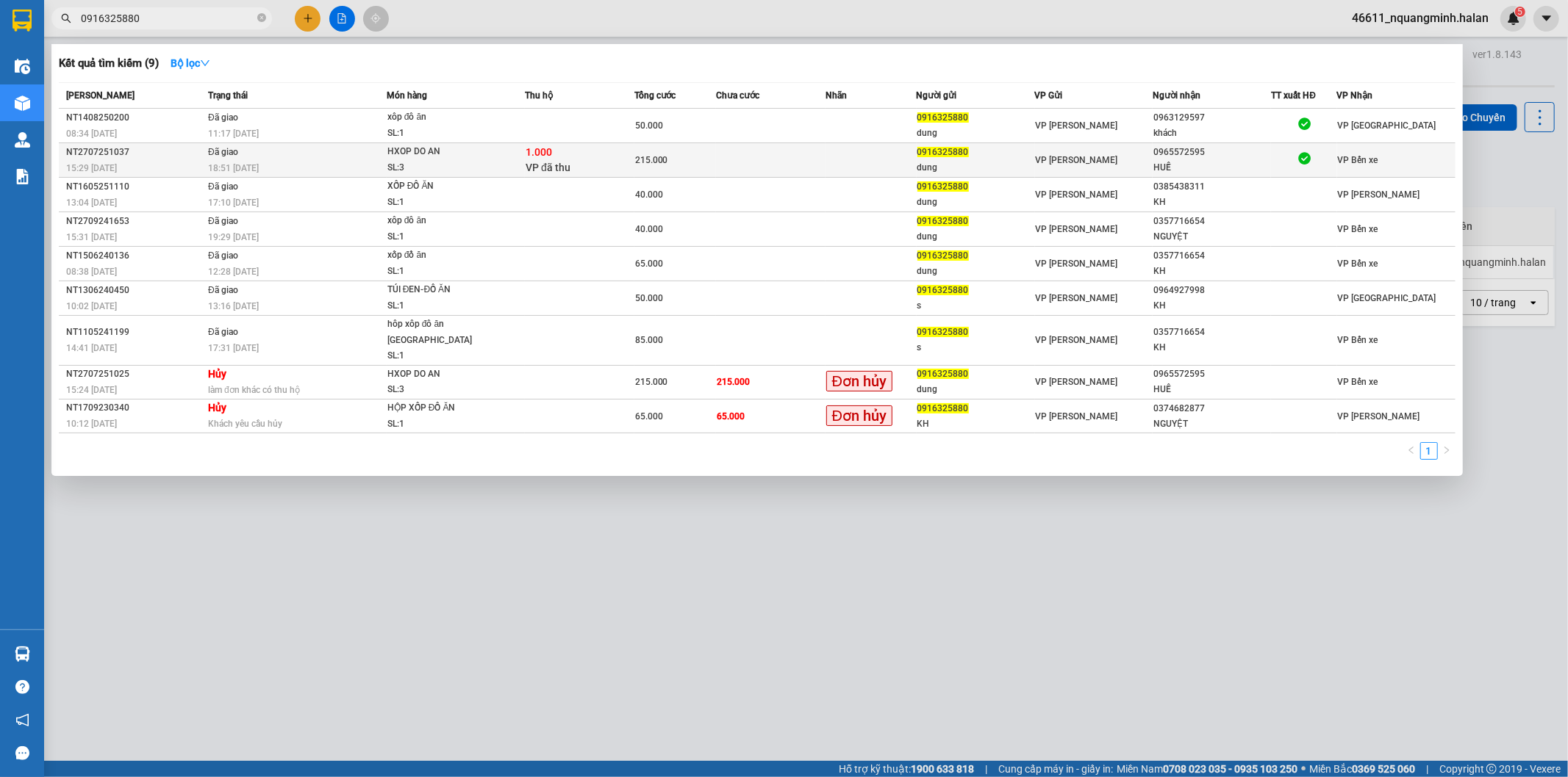
type input "0916325880"
click at [819, 158] on td at bounding box center [771, 161] width 109 height 34
click at [310, 159] on td "Đã giao 18:51 - 27/07" at bounding box center [295, 161] width 182 height 34
click at [519, 620] on div at bounding box center [784, 388] width 1568 height 777
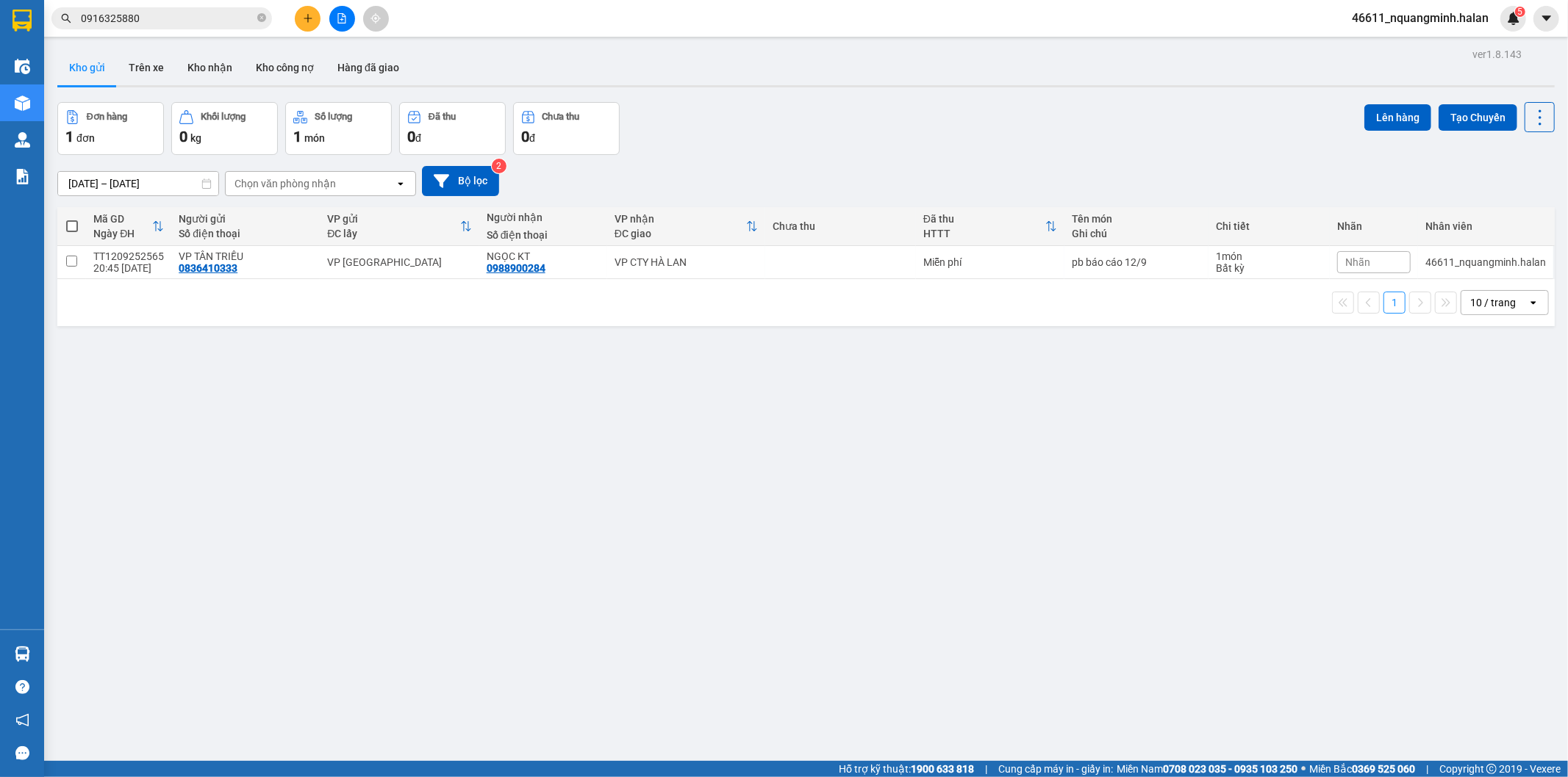
drag, startPoint x: 494, startPoint y: 533, endPoint x: 316, endPoint y: 532, distance: 178.0
click at [467, 530] on div "ver 1.8.143 Kho gửi Trên xe Kho nhận Kho công nợ Hàng đã giao Đơn hàng 1 đơn Kh…" at bounding box center [806, 433] width 1509 height 777
click at [44, 641] on main "ver 1.8.143 Kho gửi Trên xe Kho nhận Kho công nợ Hàng đã giao Đơn hàng 1 đơn Kh…" at bounding box center [784, 381] width 1568 height 762
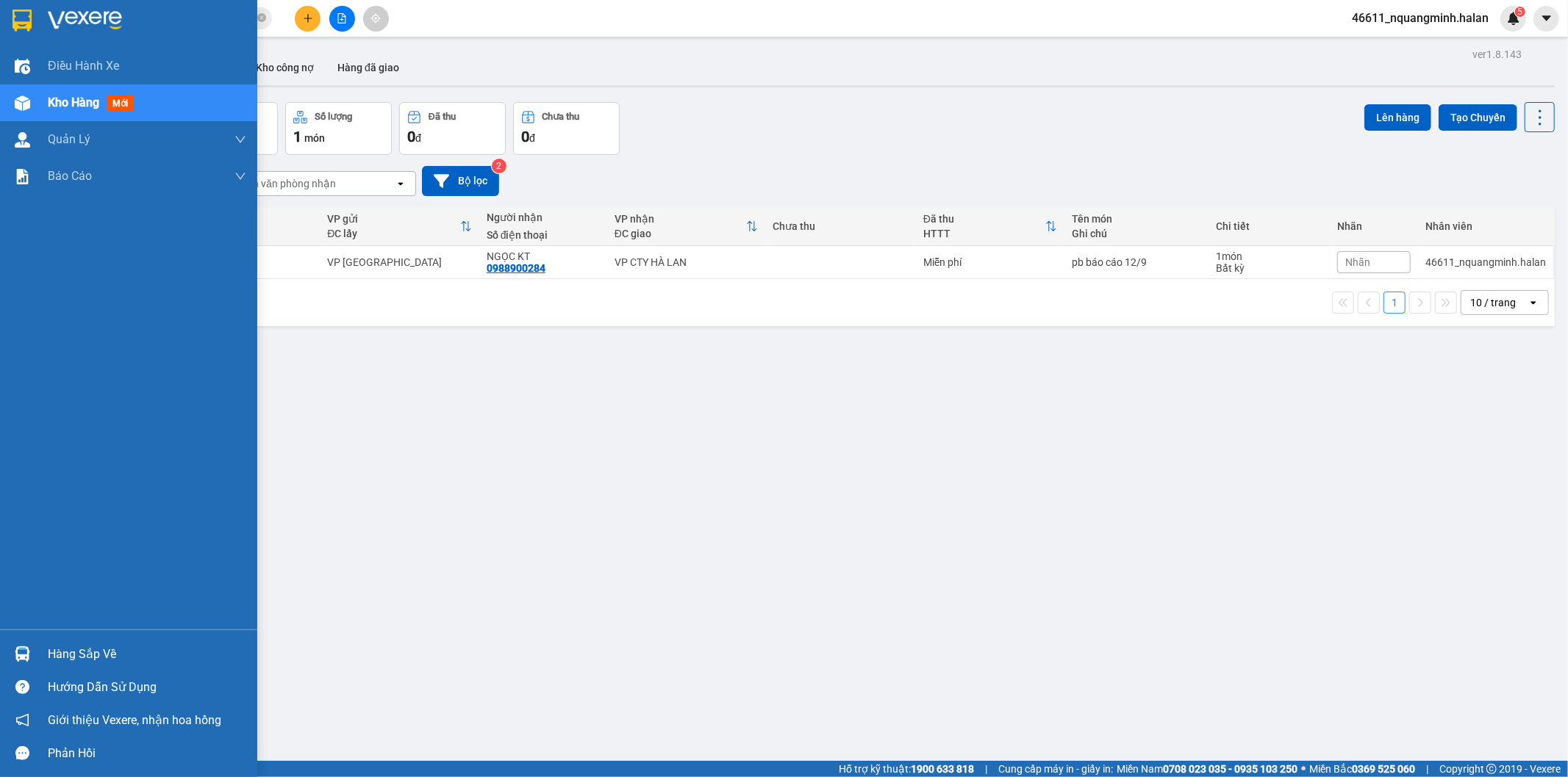
click at [34, 644] on div "Hàng sắp về" at bounding box center [128, 655] width 258 height 33
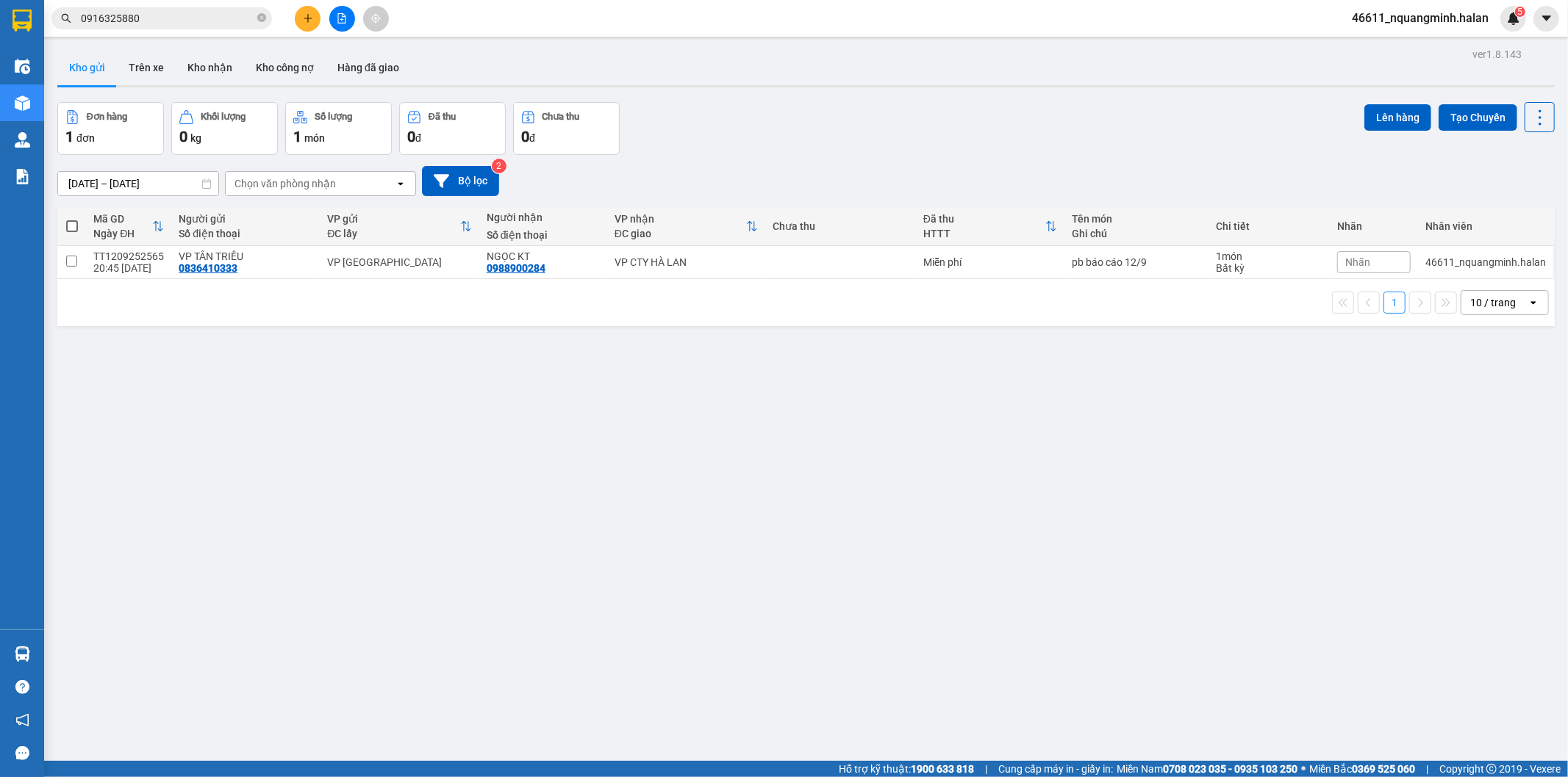
click at [325, 501] on section "Kết quả tìm kiếm ( 9 ) Bộ lọc Mã ĐH Trạng thái Món hàng Thu hộ Tổng cước Chưa c…" at bounding box center [784, 388] width 1568 height 777
